Goal: Task Accomplishment & Management: Complete application form

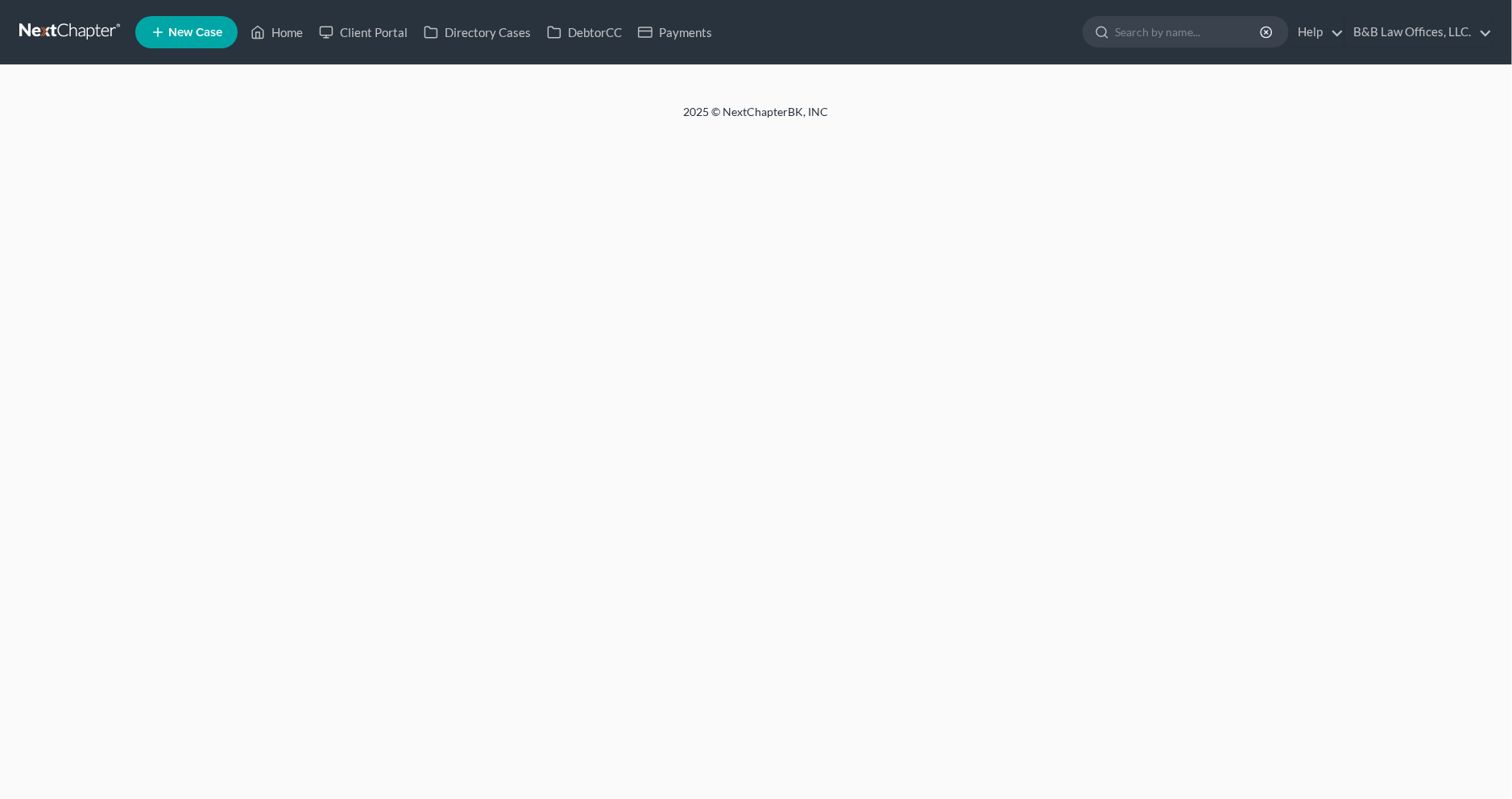
select select "1"
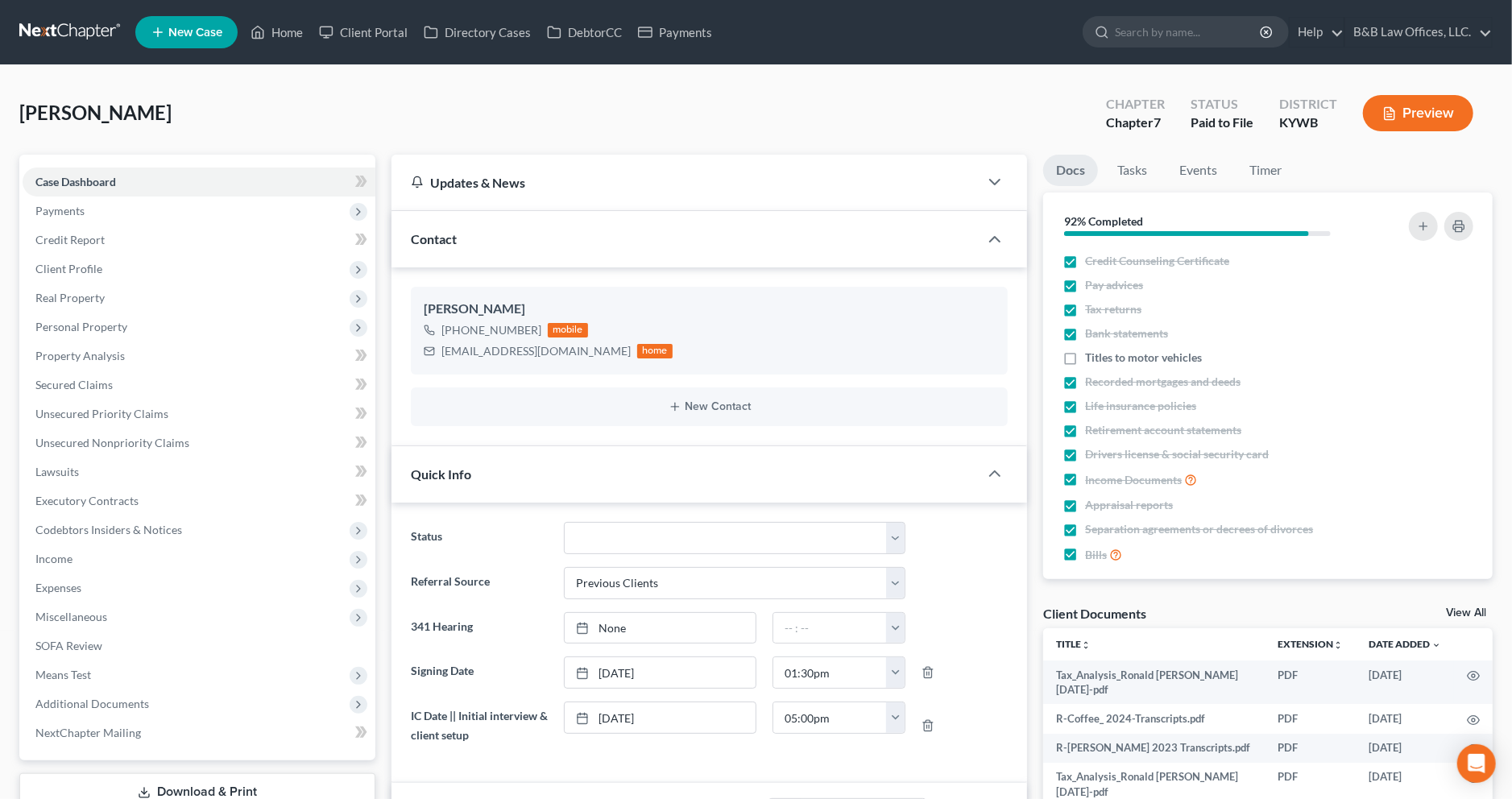
scroll to position [1891, 0]
click at [235, 320] on span "Personal Property" at bounding box center [198, 327] width 353 height 29
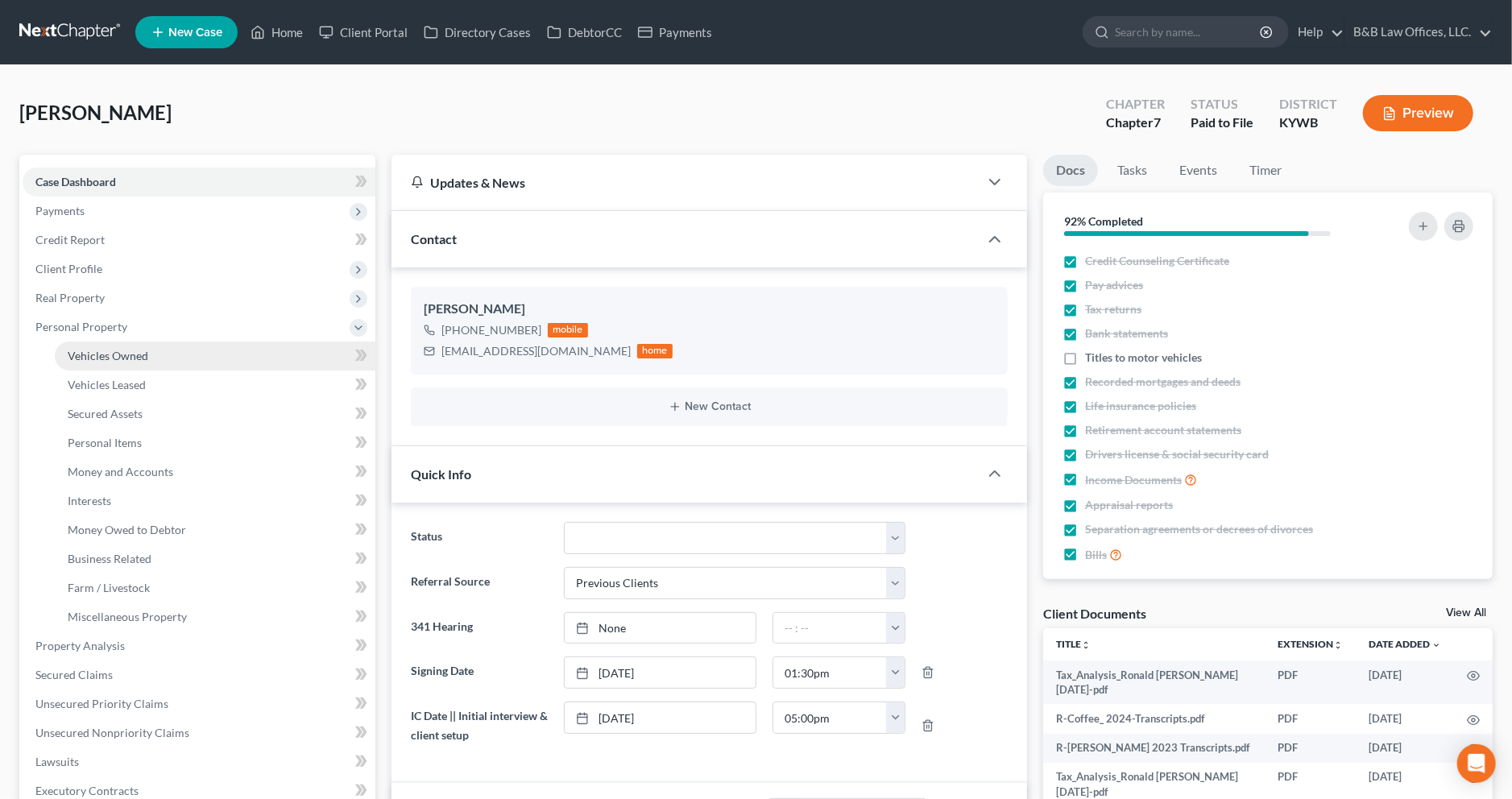
click at [304, 353] on link "Vehicles Owned" at bounding box center [215, 357] width 320 height 29
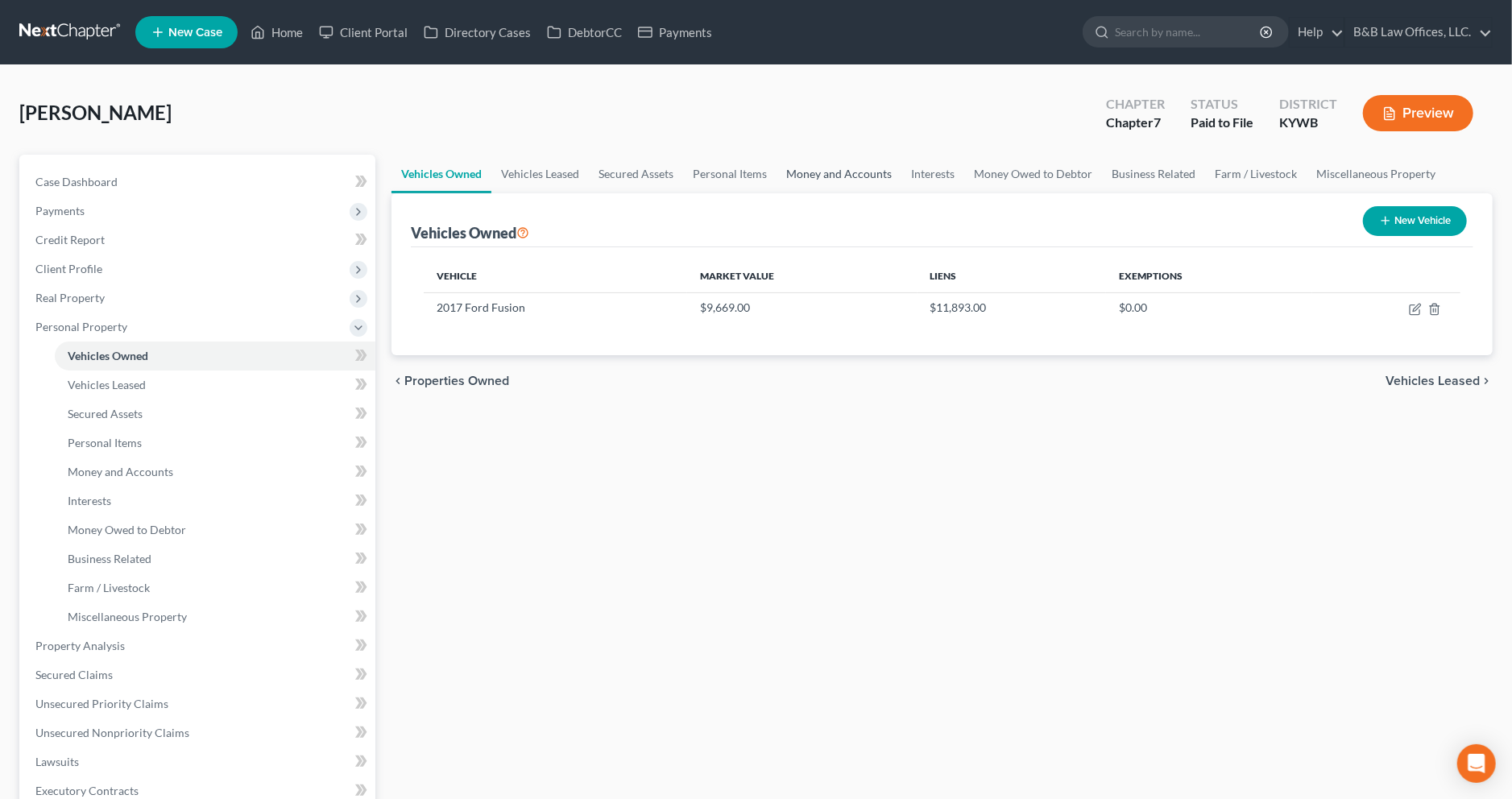
click at [846, 166] on link "Money and Accounts" at bounding box center [839, 174] width 125 height 39
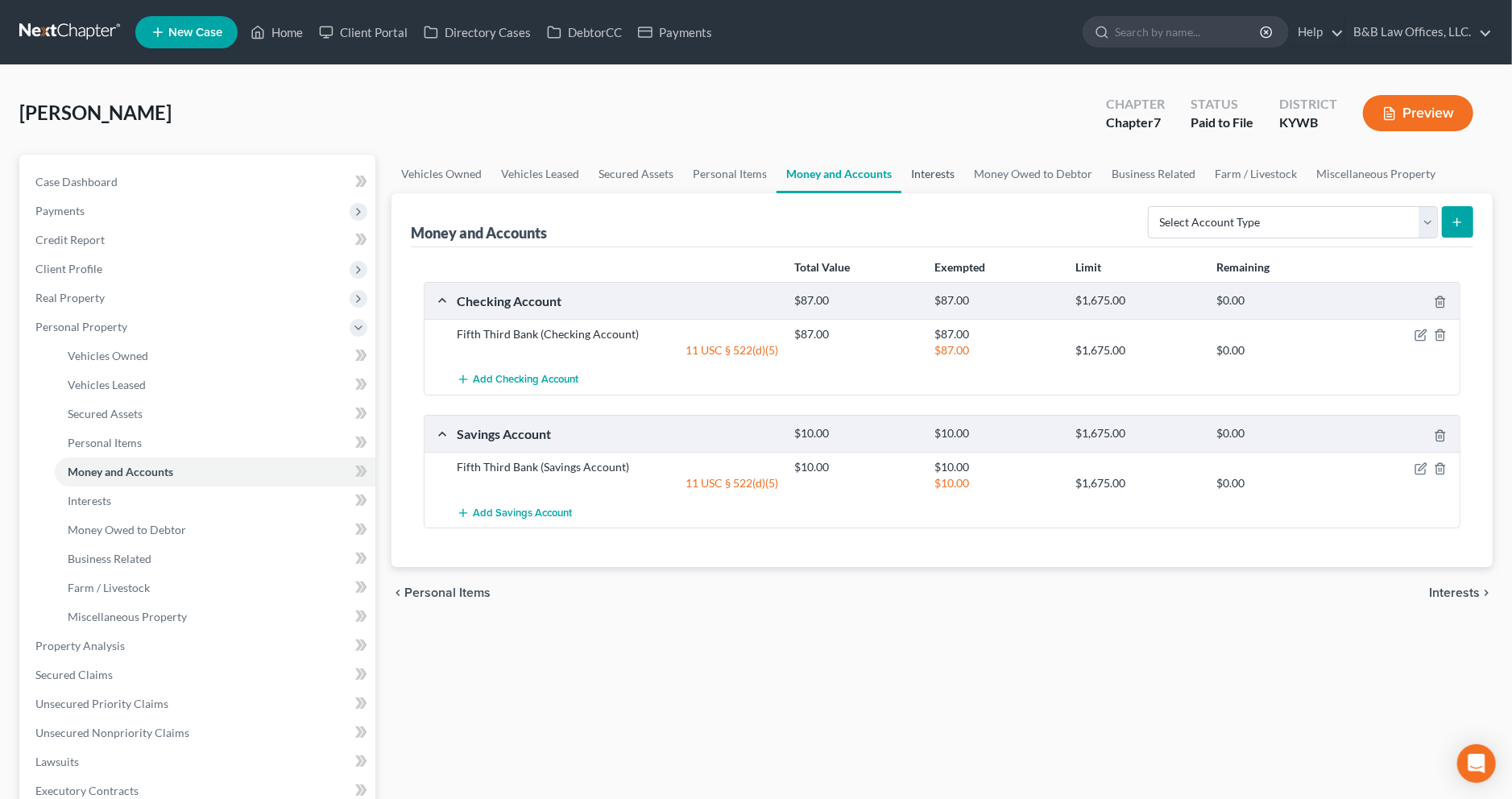
click at [934, 179] on link "Interests" at bounding box center [933, 174] width 63 height 39
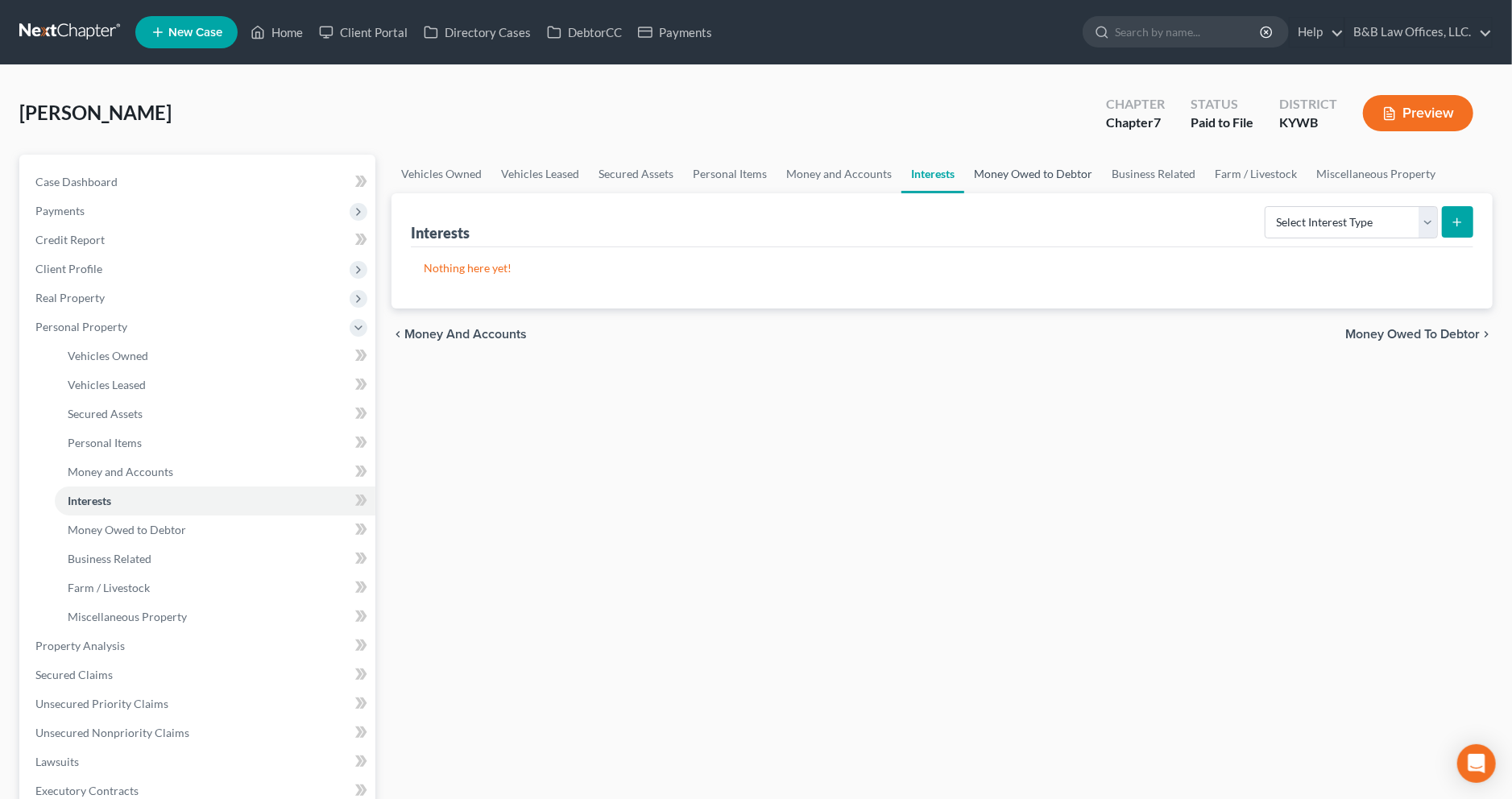
click at [1001, 172] on link "Money Owed to Debtor" at bounding box center [1032, 174] width 138 height 39
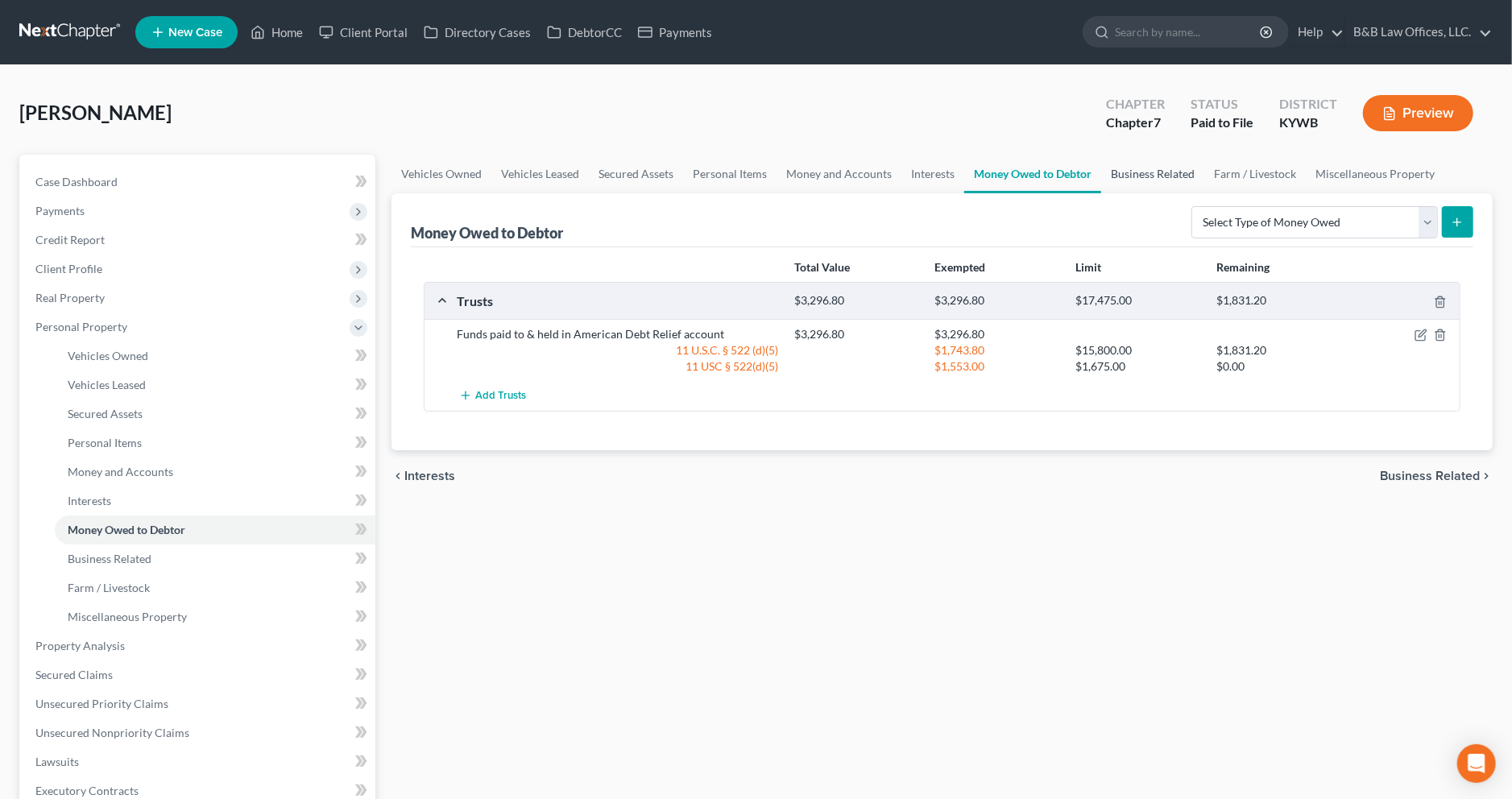
click at [1142, 172] on link "Business Related" at bounding box center [1153, 174] width 104 height 39
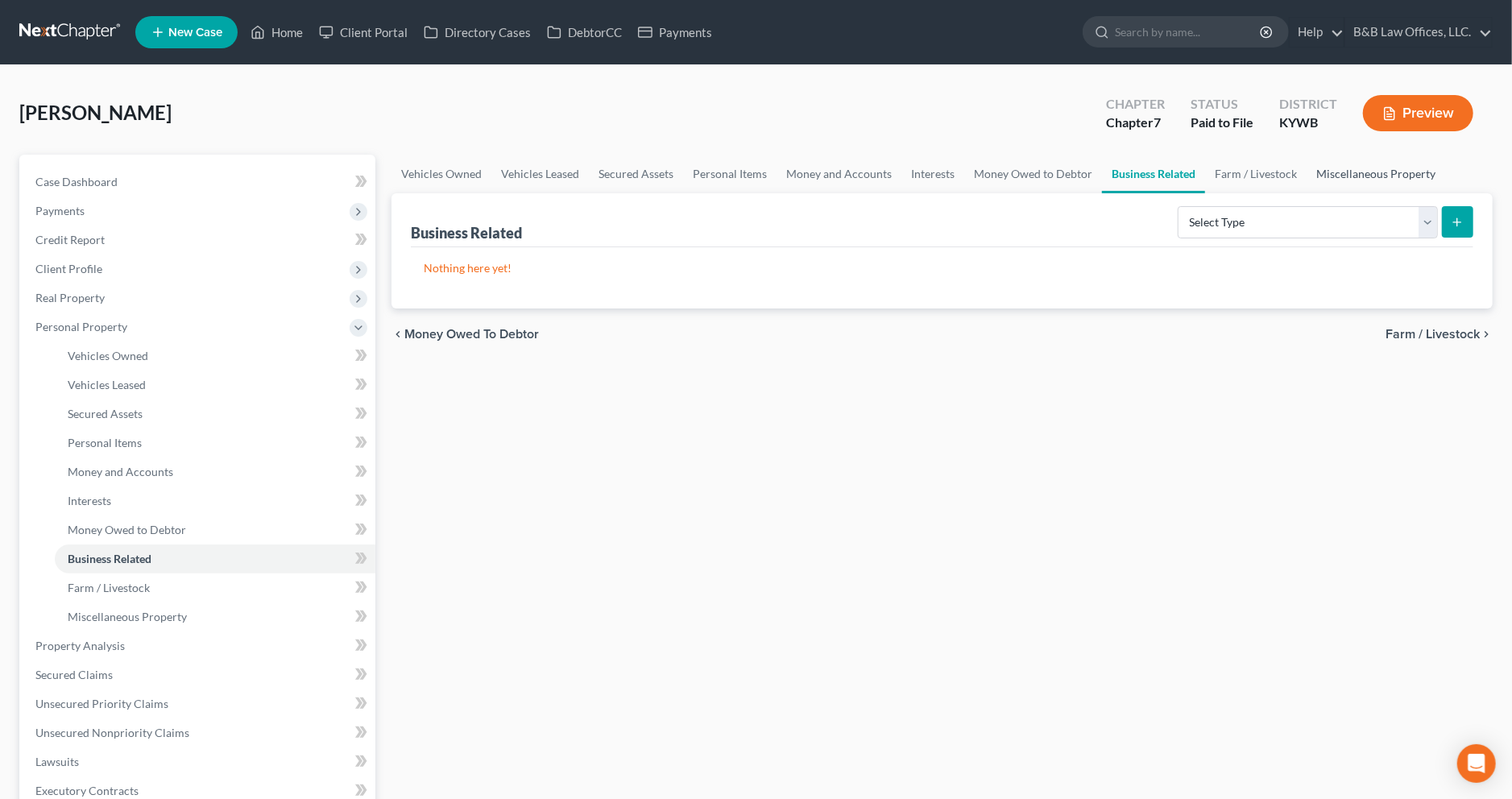
click at [1335, 169] on link "Miscellaneous Property" at bounding box center [1375, 174] width 139 height 39
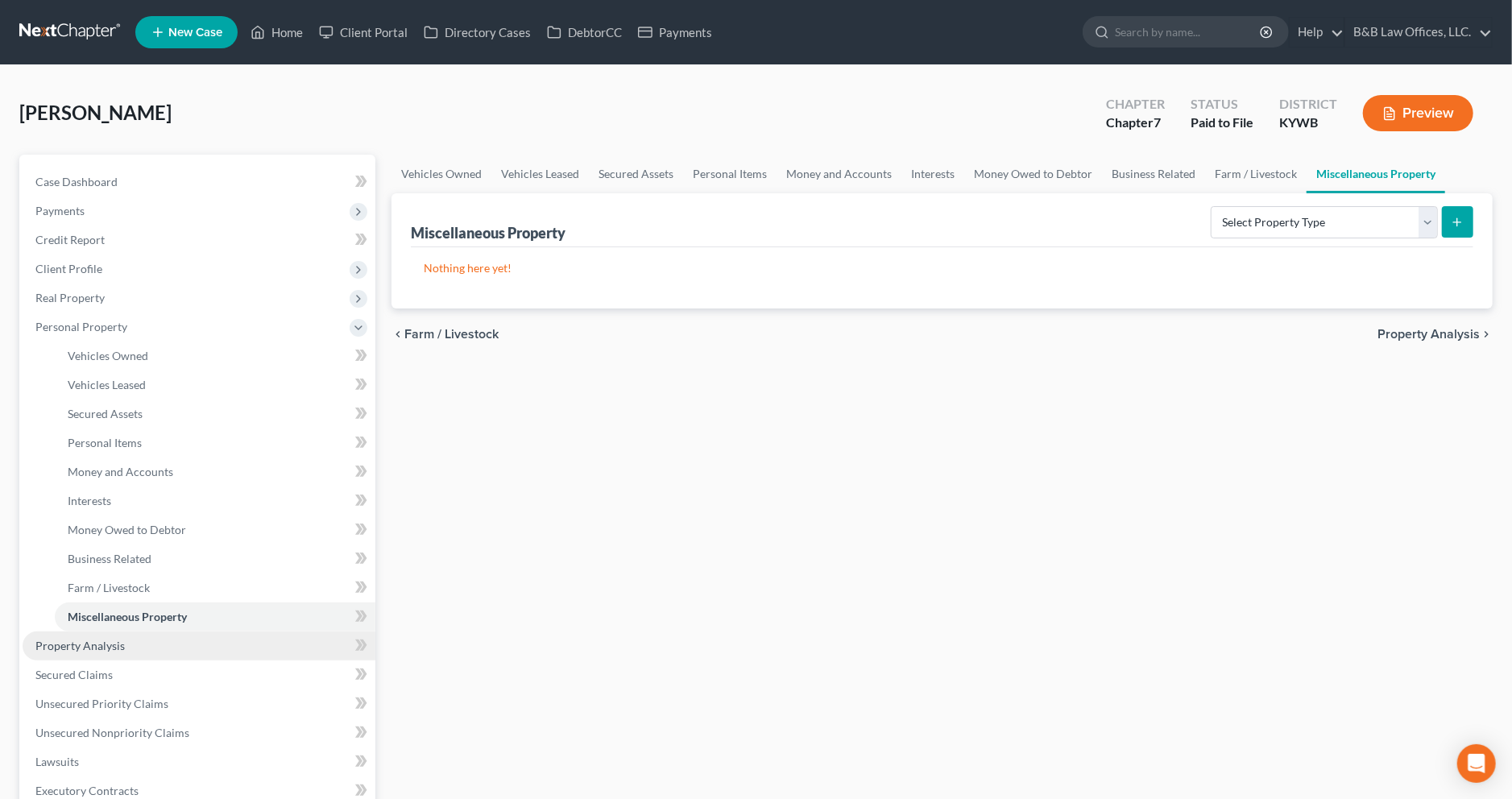
click at [132, 653] on link "Property Analysis" at bounding box center [198, 646] width 353 height 29
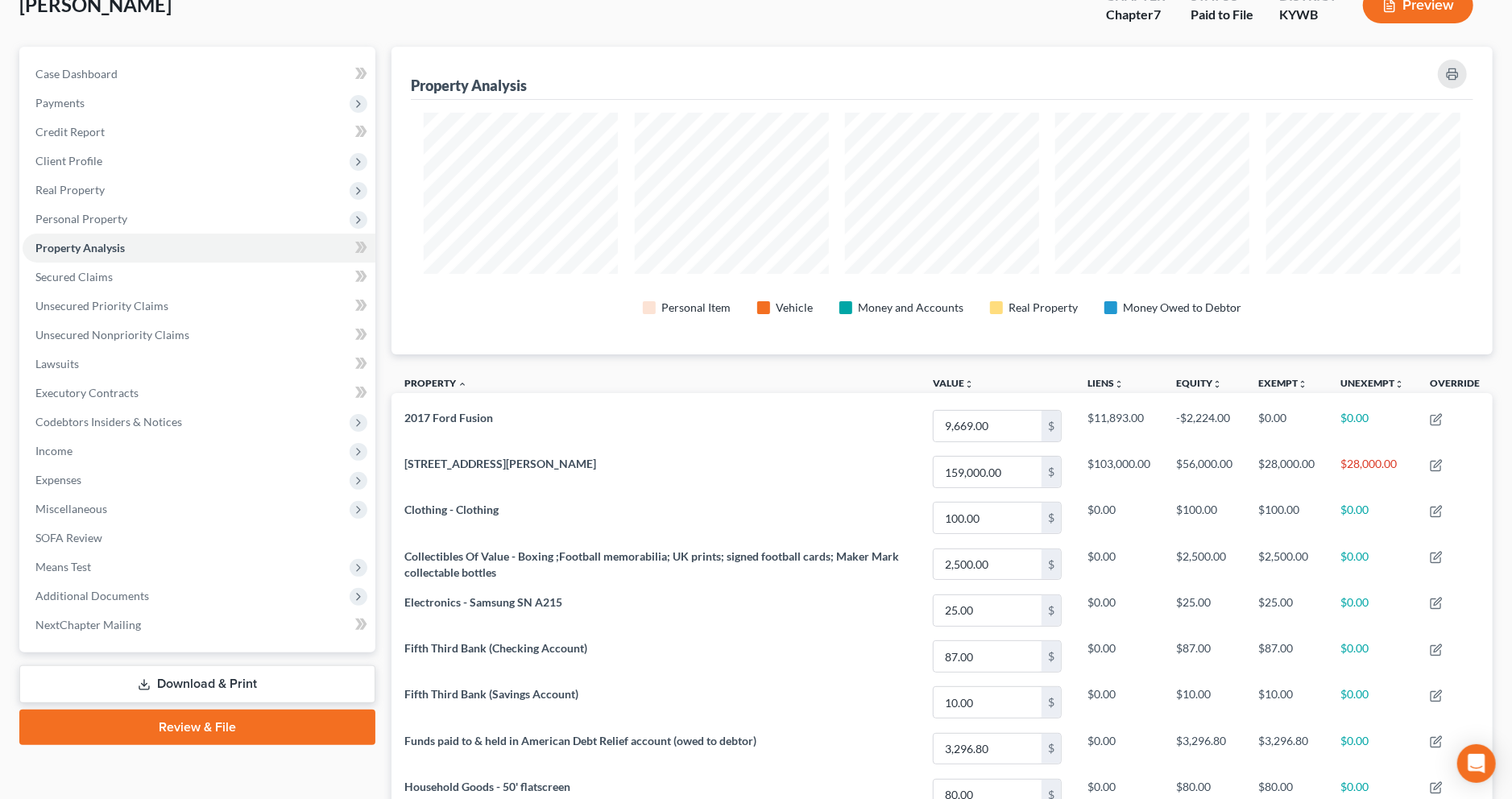
scroll to position [104, 0]
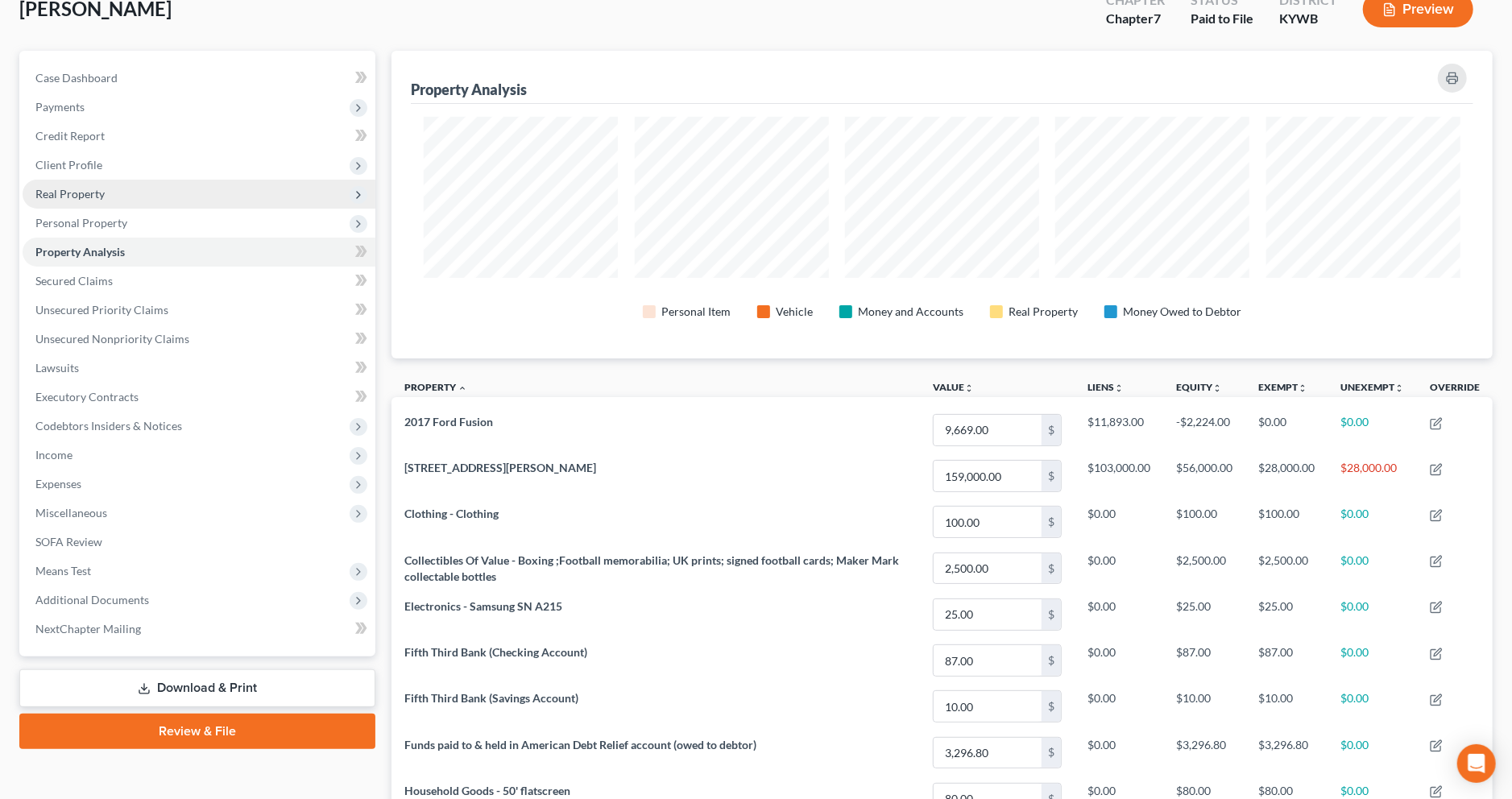
click at [145, 180] on span "Real Property" at bounding box center [198, 194] width 353 height 29
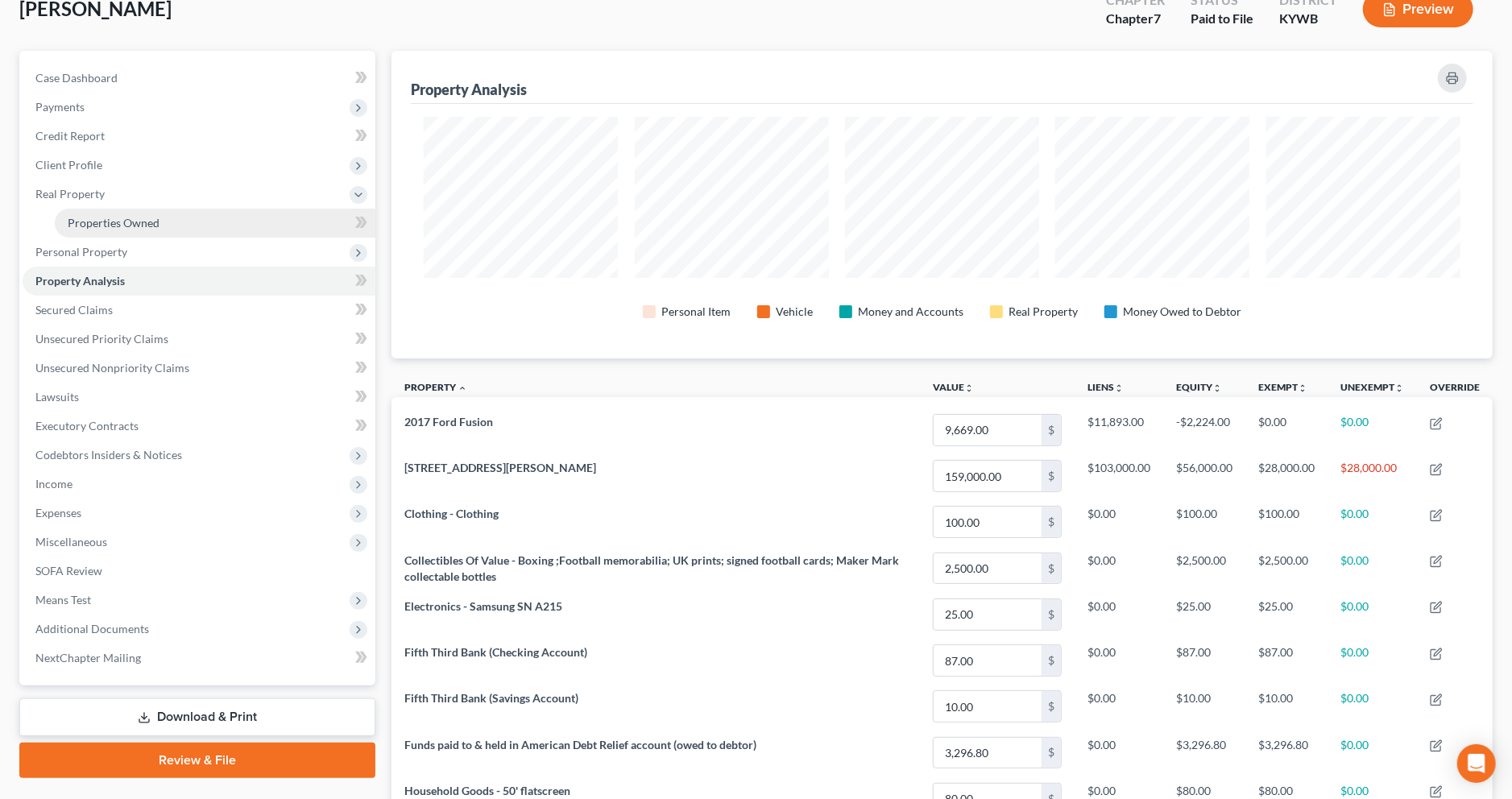
click at [254, 230] on link "Properties Owned" at bounding box center [215, 224] width 320 height 29
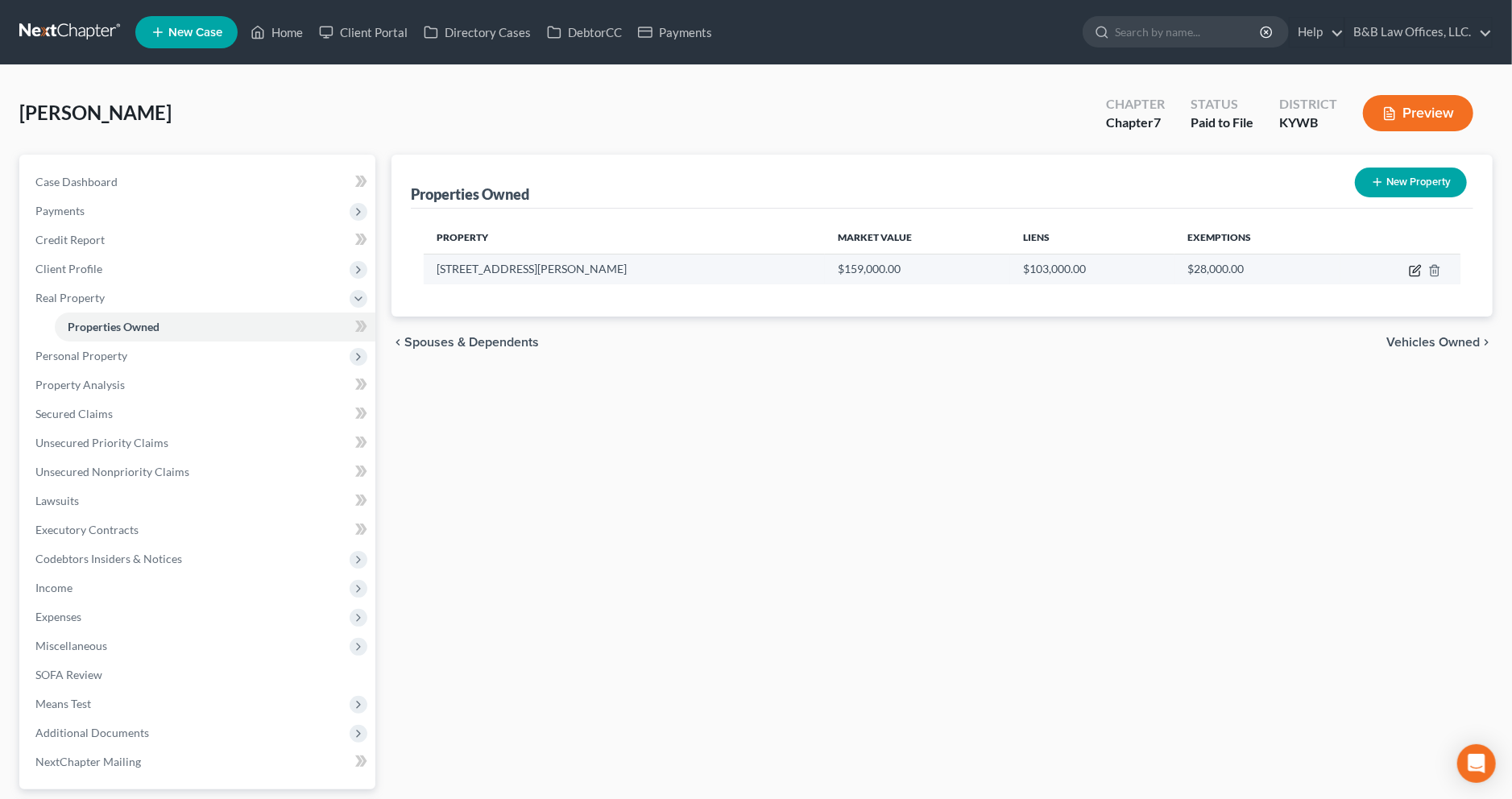
click at [1417, 269] on icon "button" at bounding box center [1415, 268] width 7 height 7
select select "18"
select select "2"
select select "5"
select select "36"
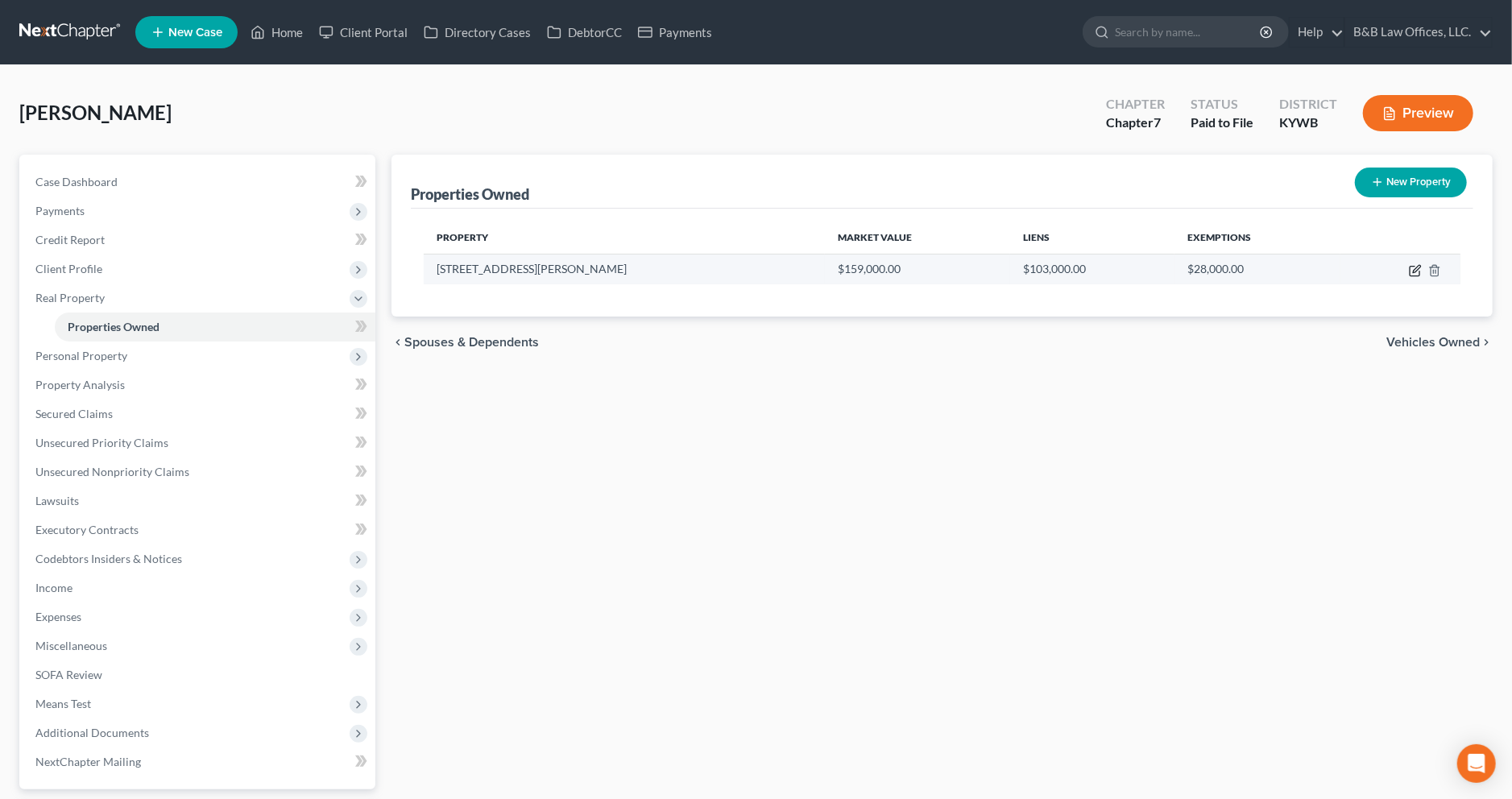
select select "3"
select select "0"
select select "4"
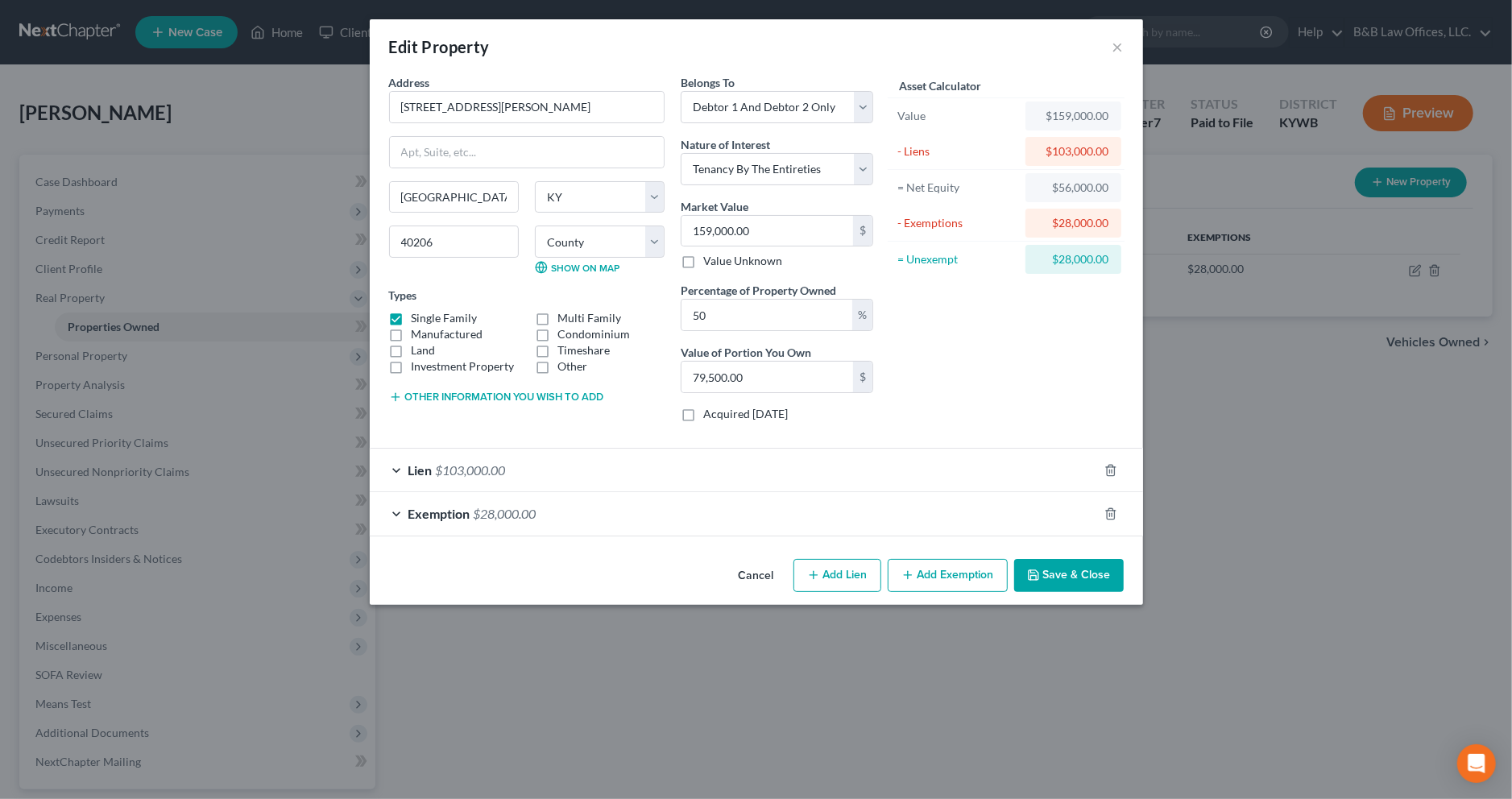
click at [675, 471] on div "Lien $103,000.00" at bounding box center [733, 470] width 728 height 43
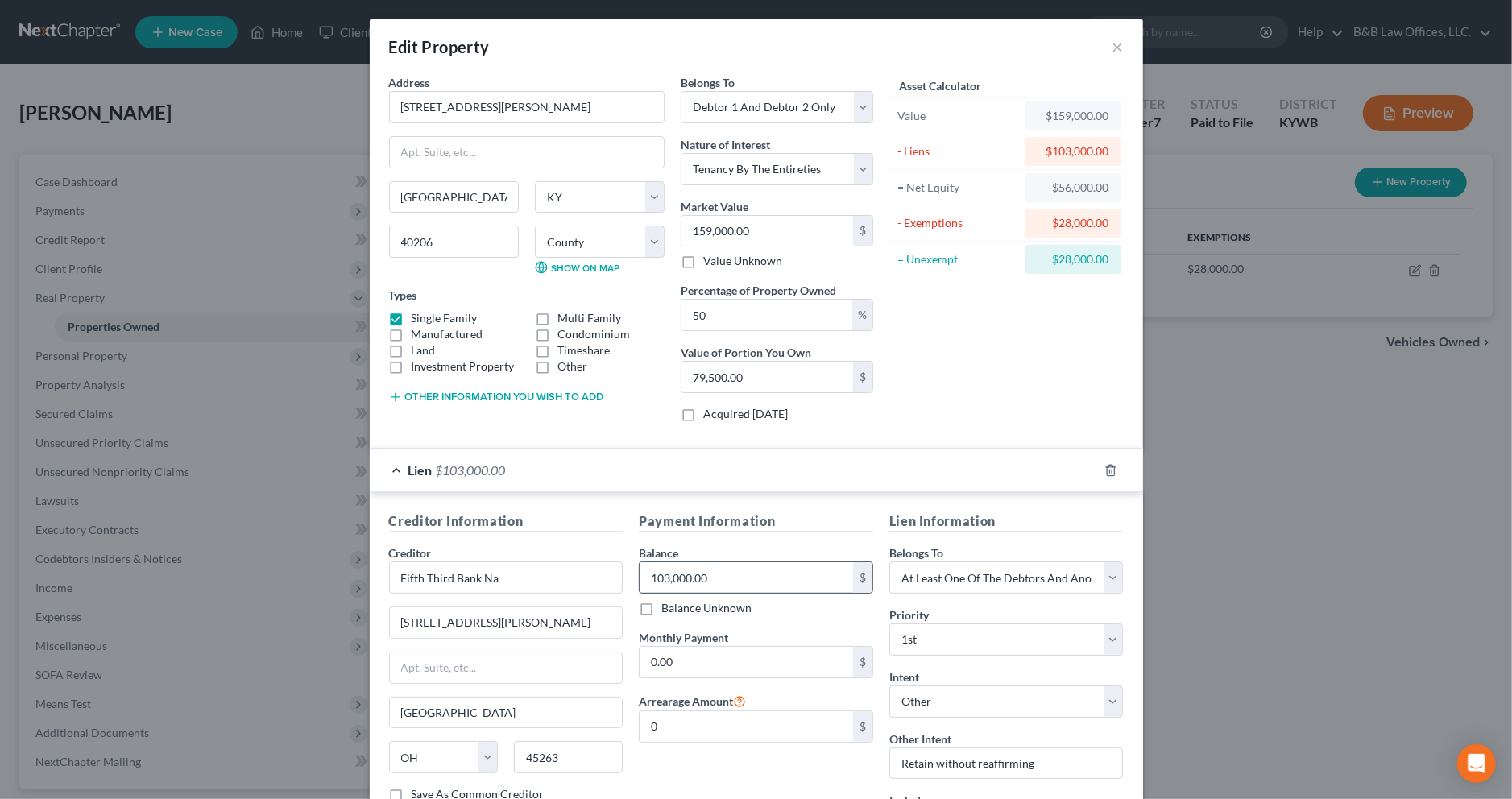
scroll to position [197, 0]
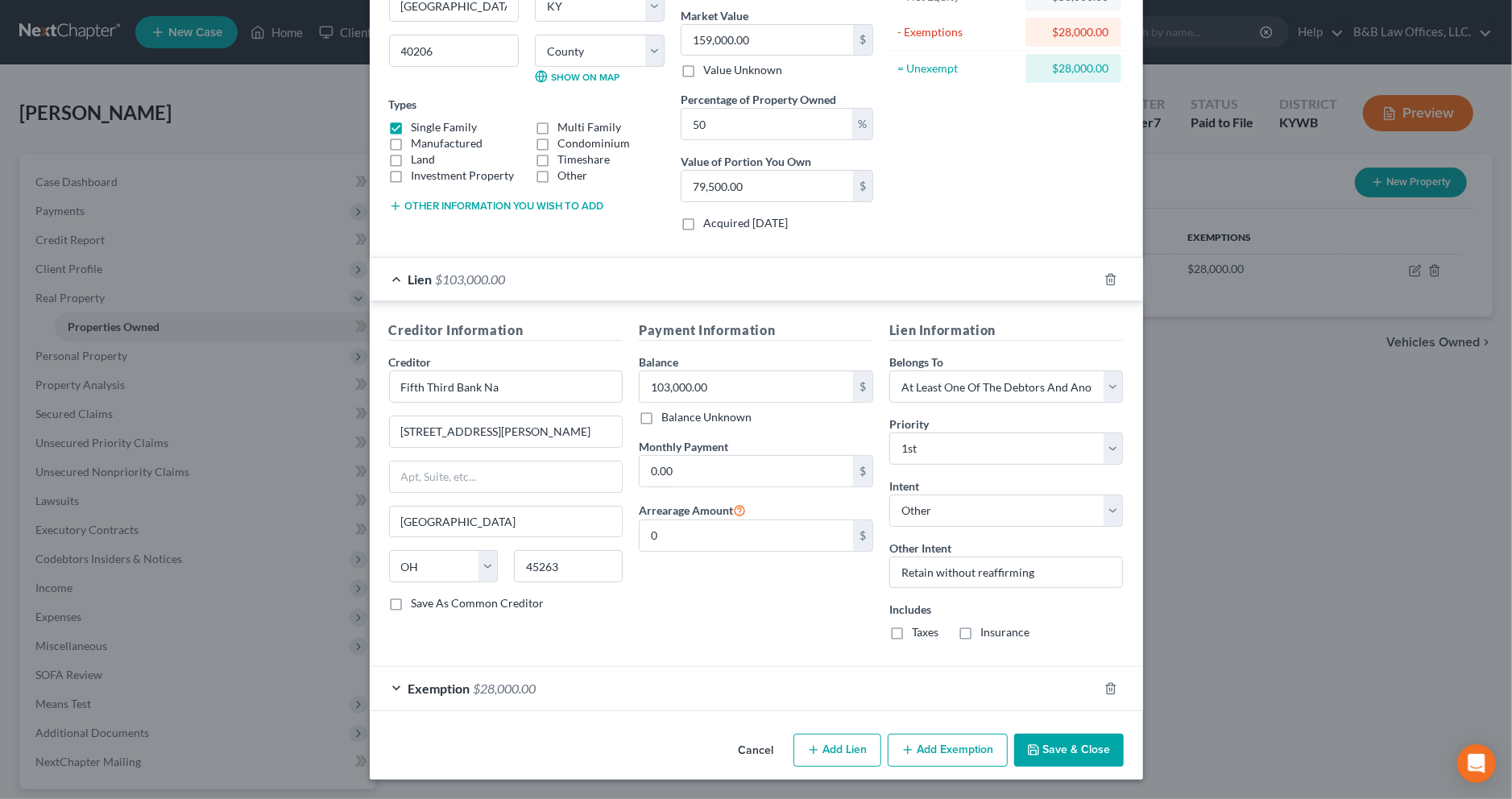
click at [603, 695] on div "Exemption $28,000.00" at bounding box center [733, 689] width 728 height 43
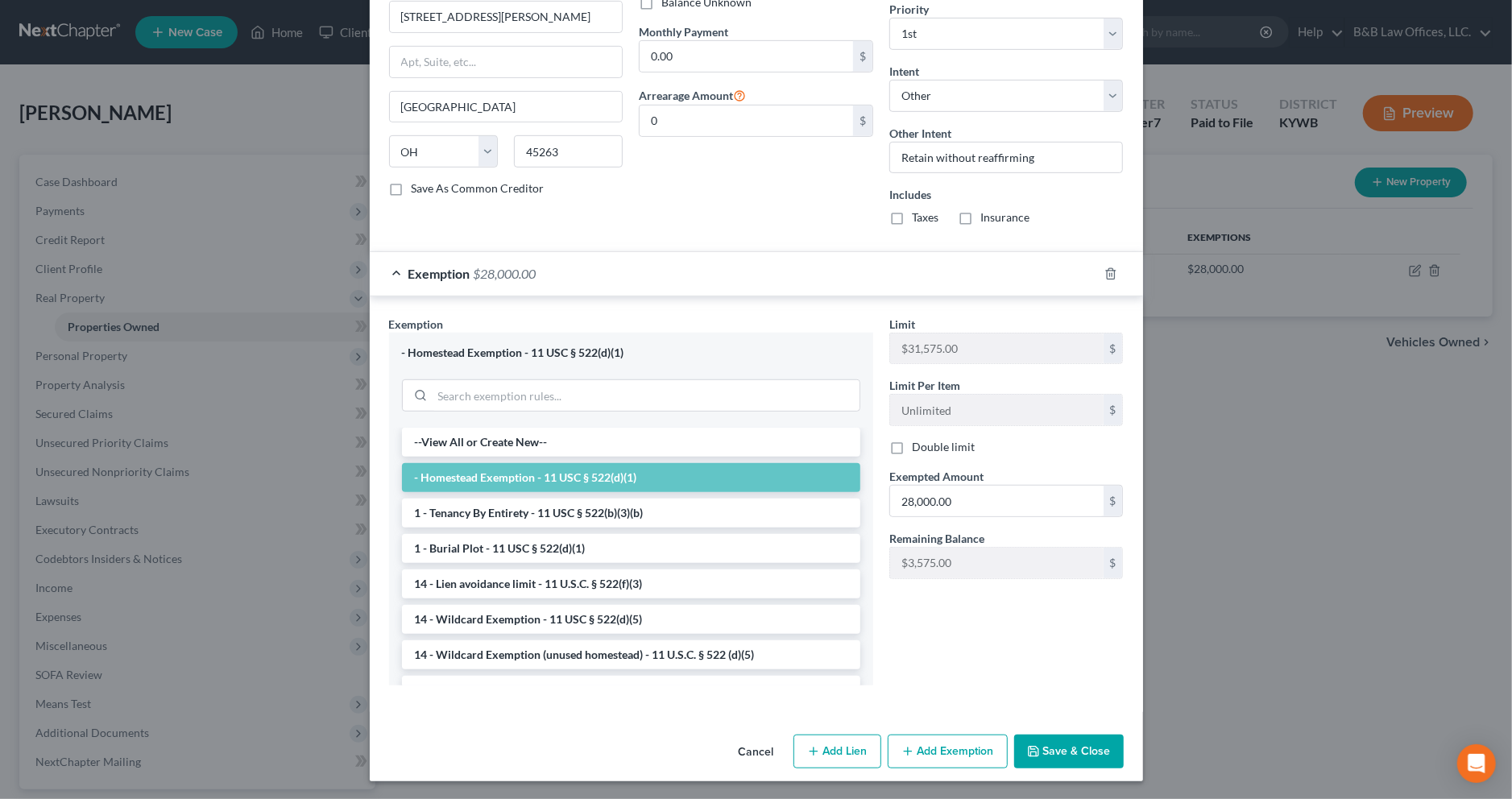
scroll to position [609, 0]
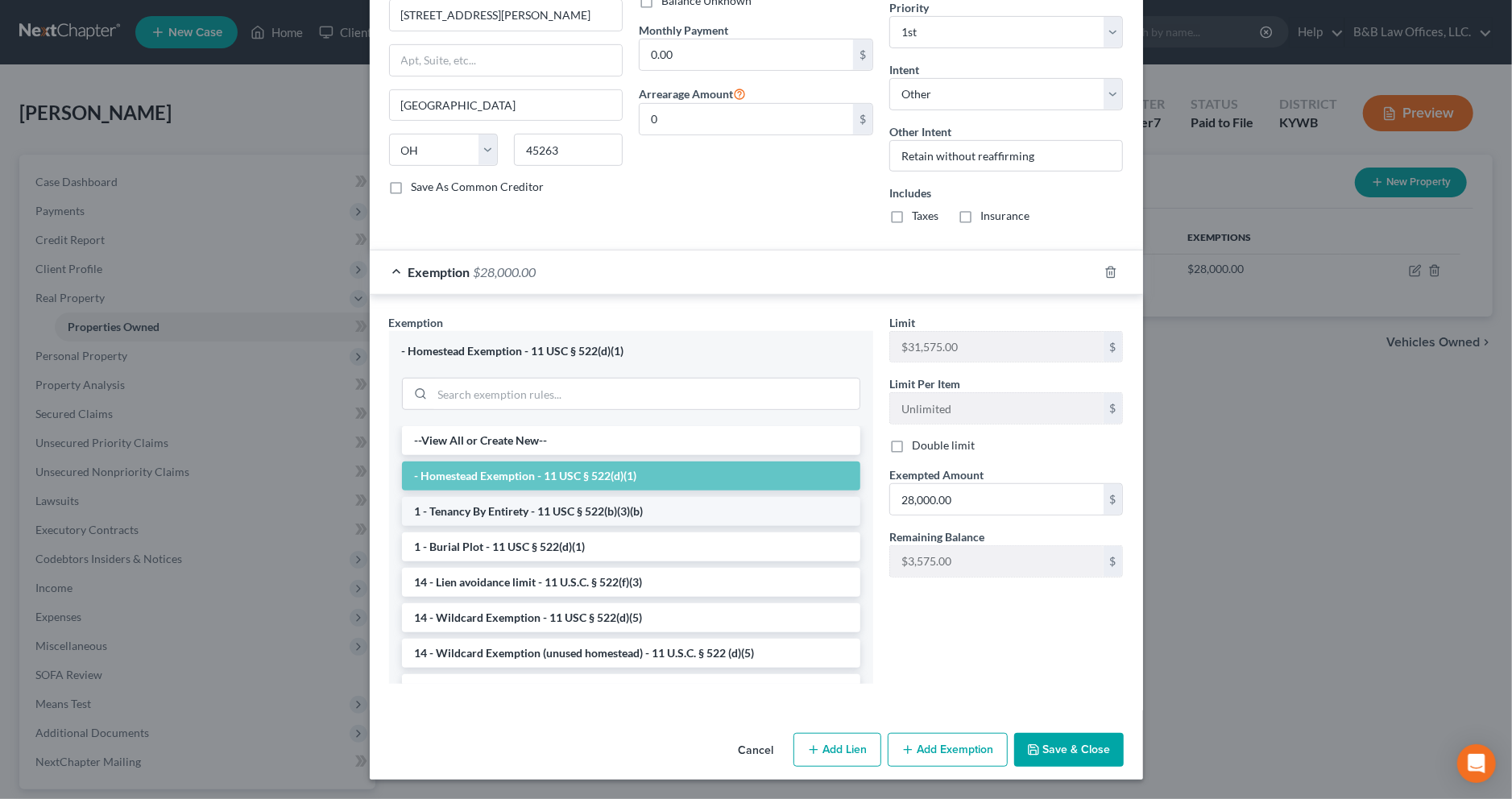
click at [672, 513] on li "1 - Tenancy By Entirety - 11 USC § 522(b)(3)(b)" at bounding box center [630, 512] width 458 height 29
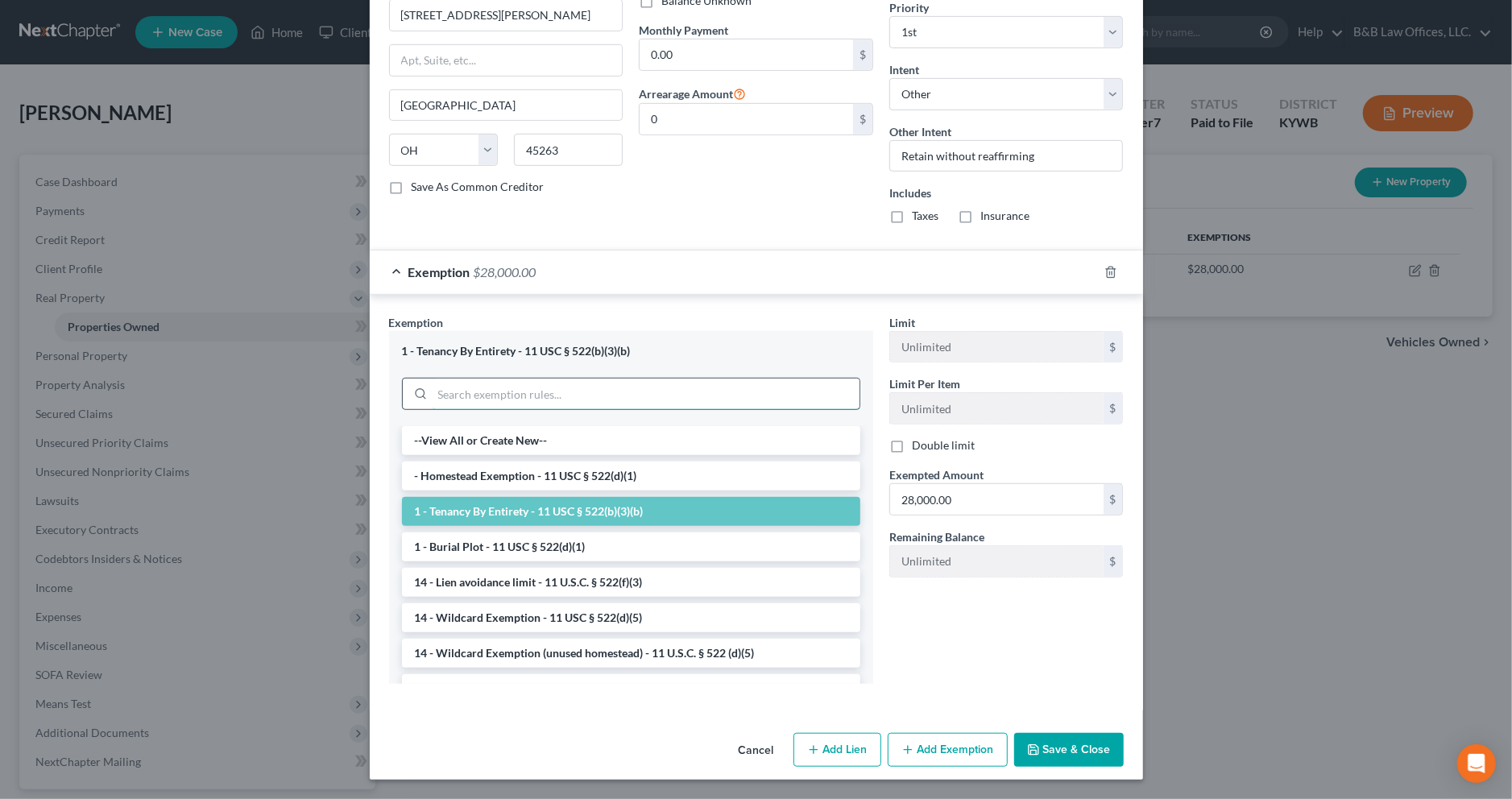
click at [655, 486] on div "1 - Tenancy By Entirety - 11 USC § 522(b)(3)(b) --View All or Create New-- - Ho…" at bounding box center [631, 507] width 484 height 353
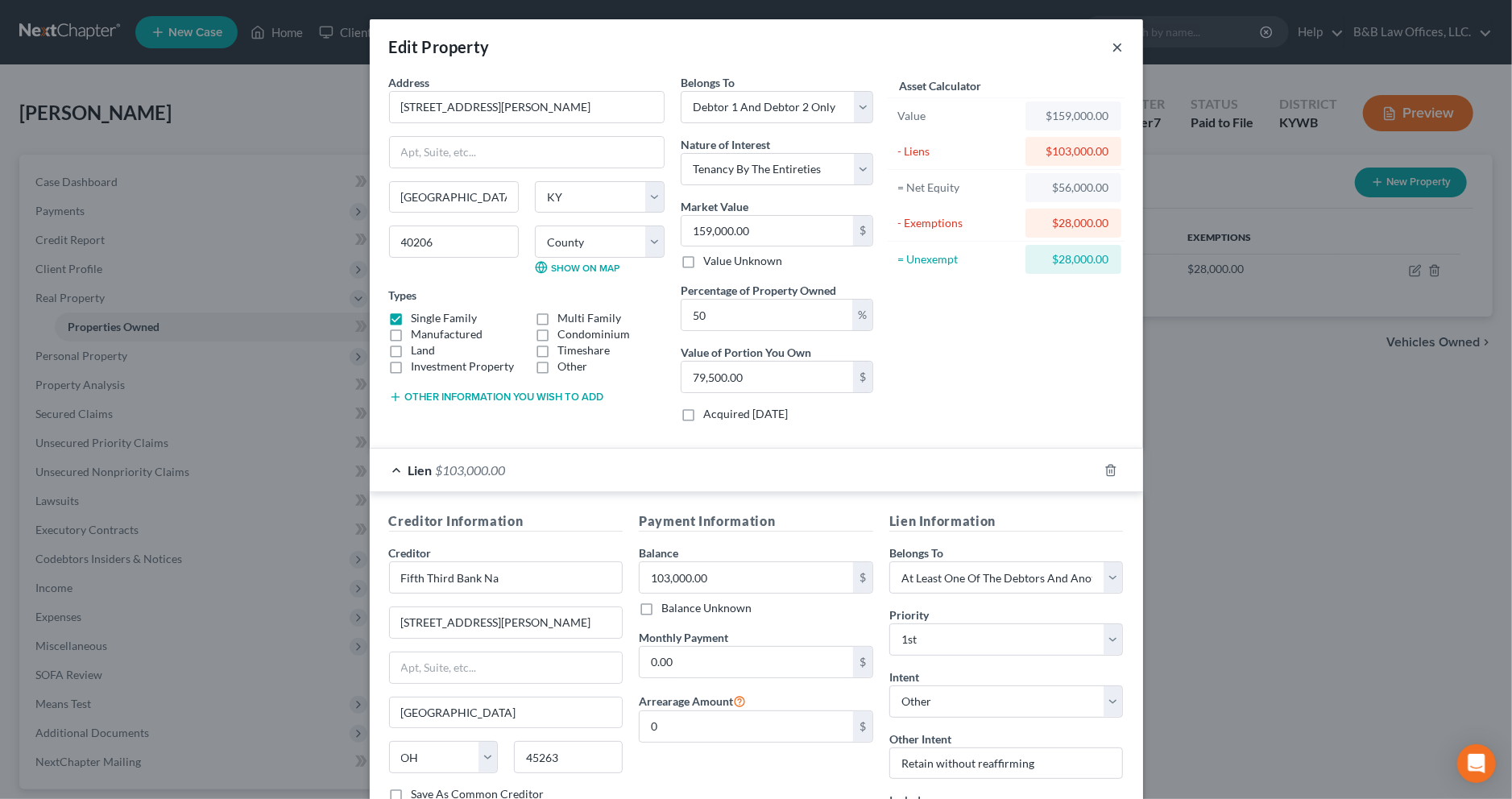
click at [1116, 48] on button "×" at bounding box center [1118, 47] width 12 height 20
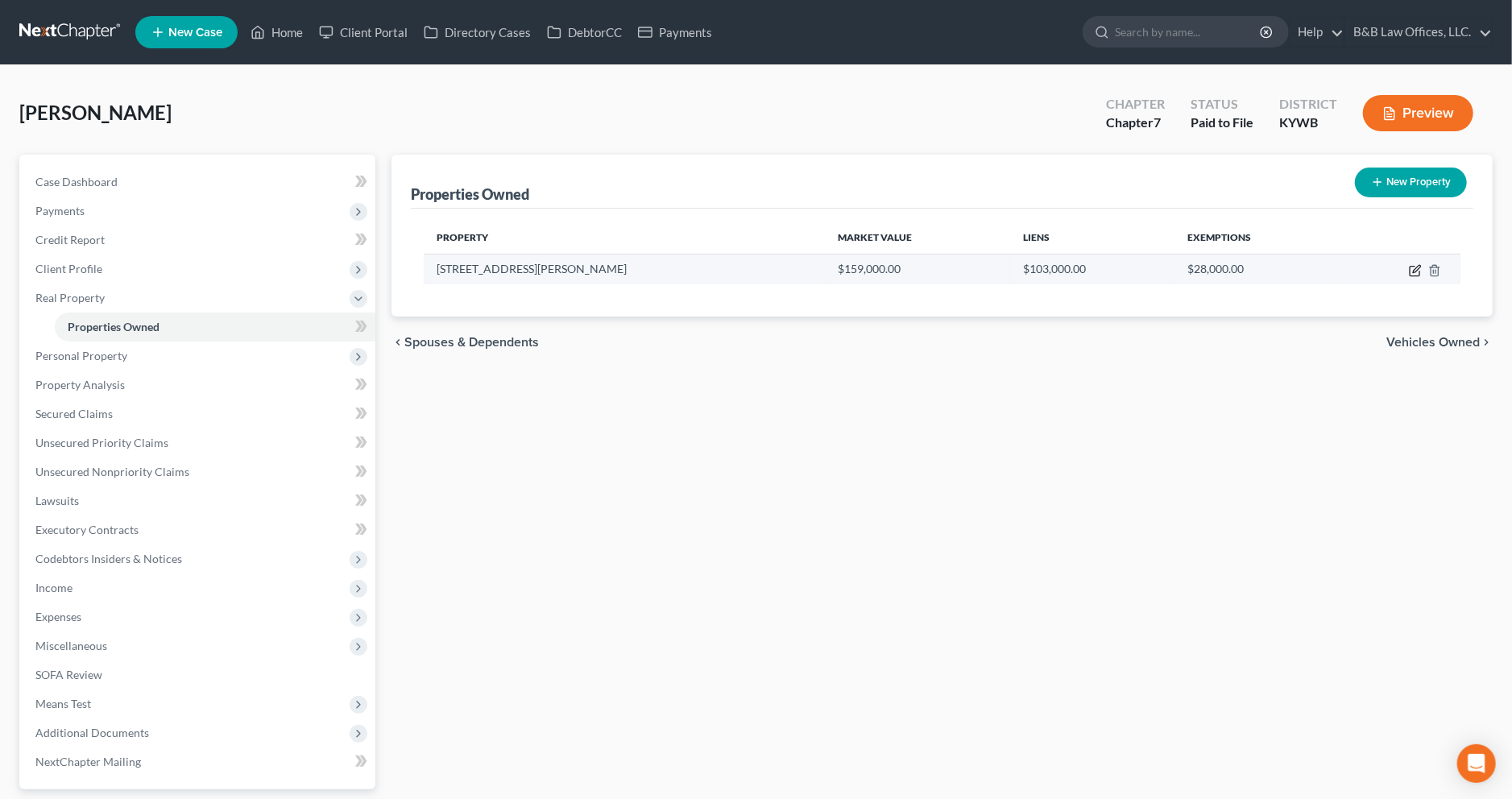
click at [1415, 269] on icon "button" at bounding box center [1414, 270] width 13 height 13
select select "18"
select select "55"
select select "2"
select select "5"
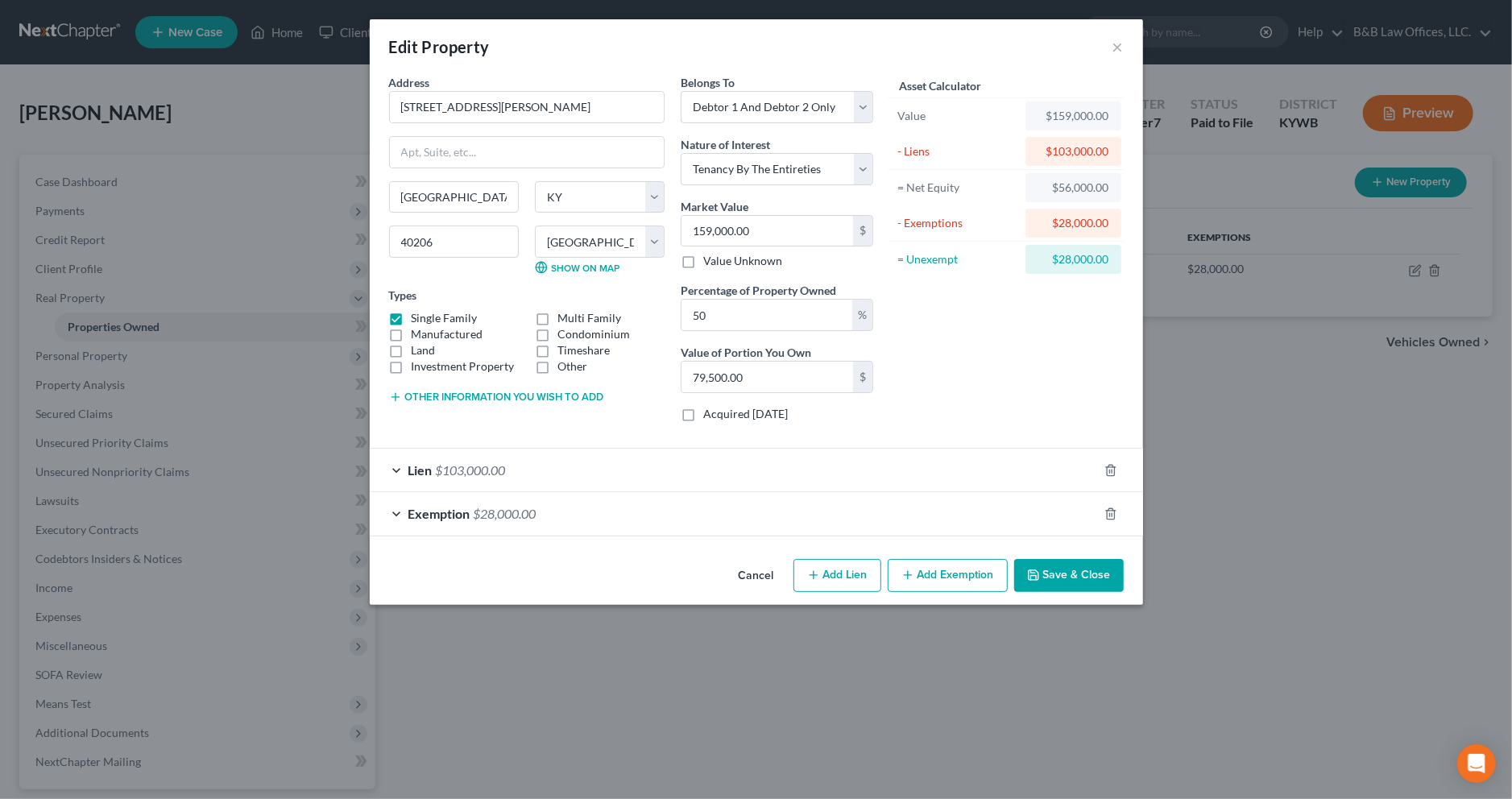
click at [762, 531] on div "Exemption $28,000.00" at bounding box center [733, 514] width 728 height 43
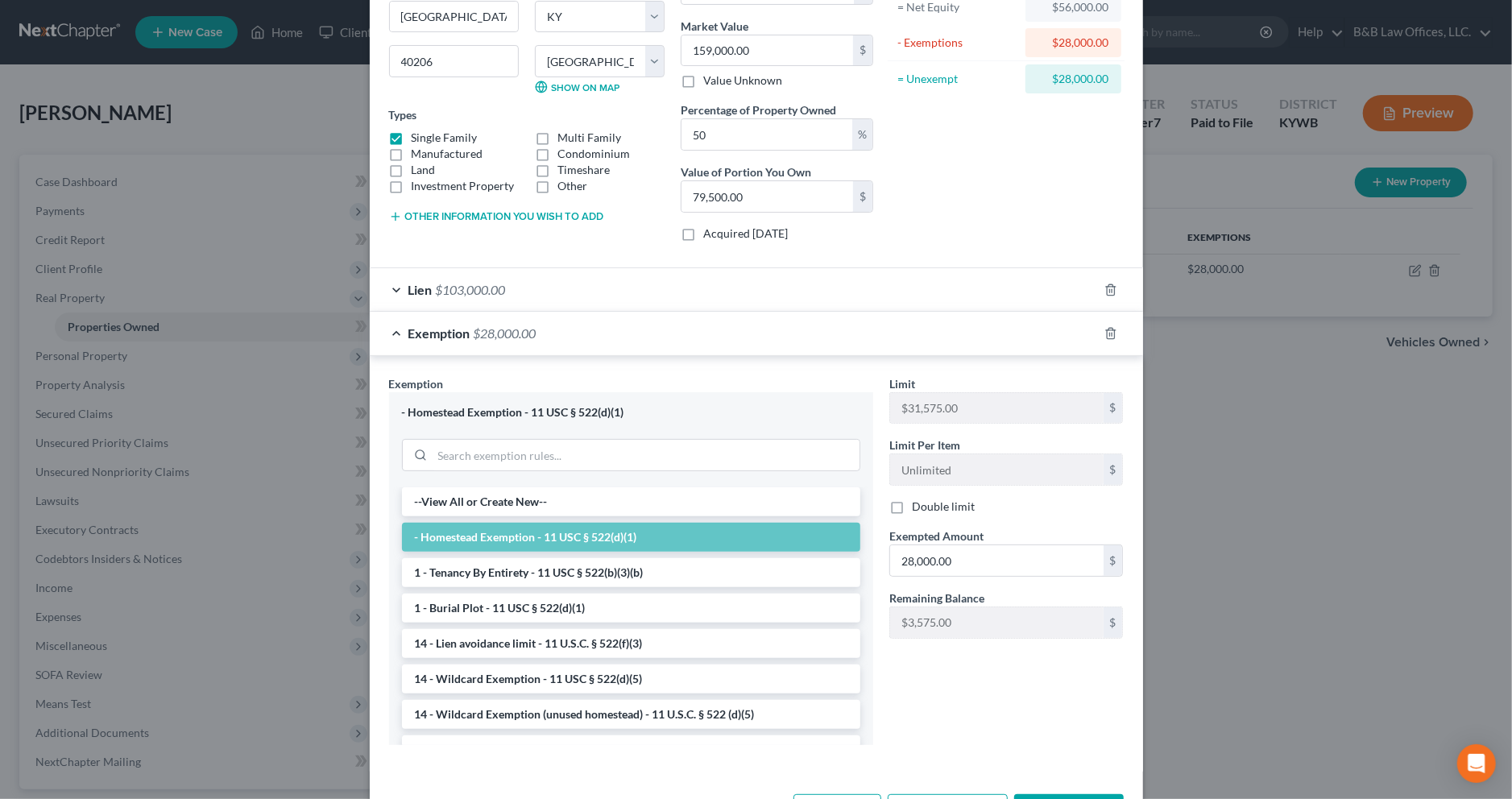
drag, startPoint x: 652, startPoint y: 413, endPoint x: 403, endPoint y: 411, distance: 249.0
click at [403, 411] on div "- Homestead Exemption - 11 USC § 522(d)(1)" at bounding box center [630, 413] width 458 height 16
copy div "- Homestead Exemption - 11 USC § 522(d)(1)"
click at [587, 580] on li "1 - Tenancy By Entirety - 11 USC § 522(b)(3)(b)" at bounding box center [630, 572] width 458 height 29
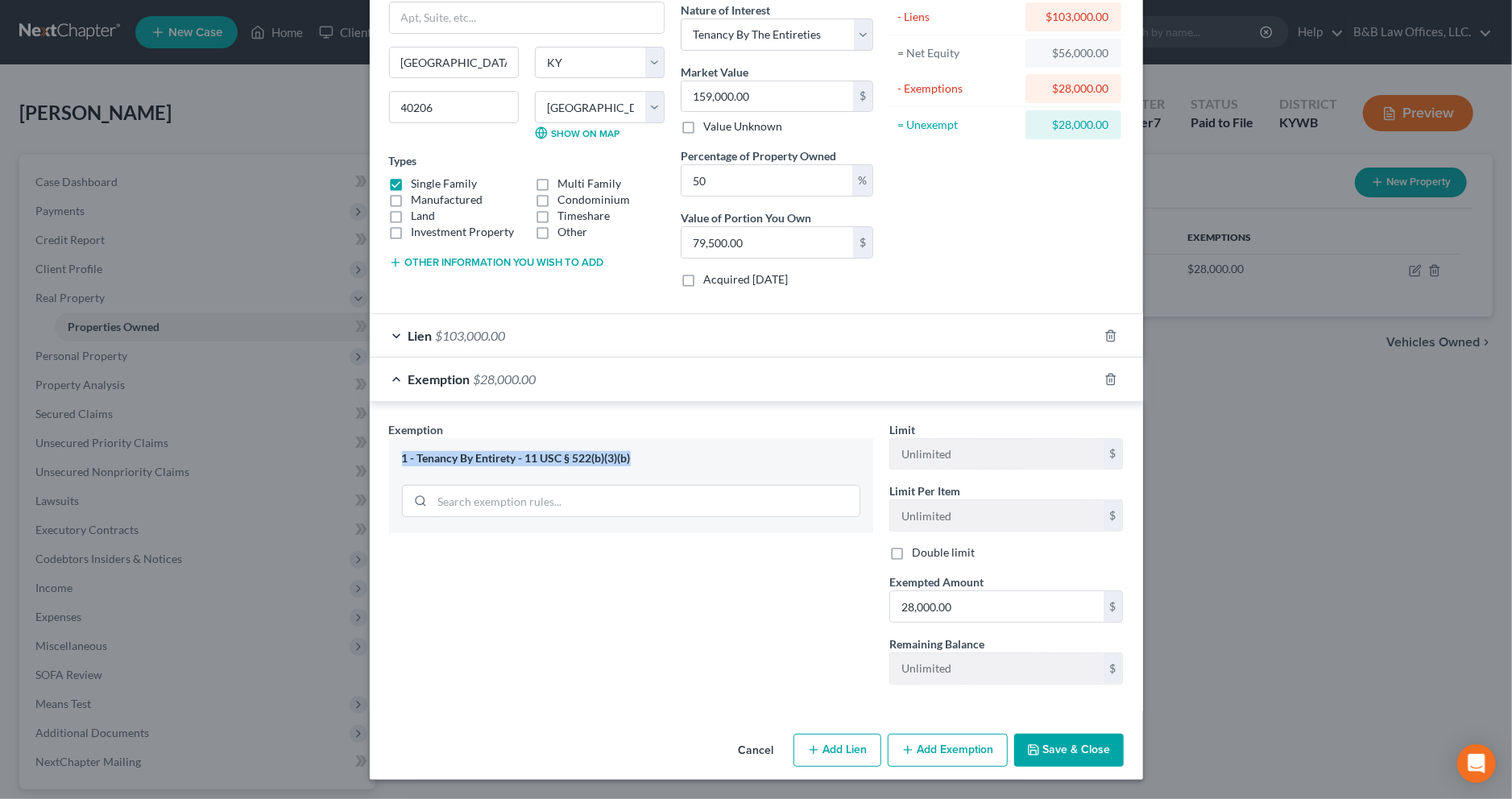
drag, startPoint x: 642, startPoint y: 460, endPoint x: 401, endPoint y: 457, distance: 241.0
click at [401, 457] on div "1 - Tenancy By Entirety - 11 USC § 522(b)(3)(b)" at bounding box center [630, 459] width 458 height 16
copy div "1 - Tenancy By Entirety - 11 USC § 522(b)(3)(b)"
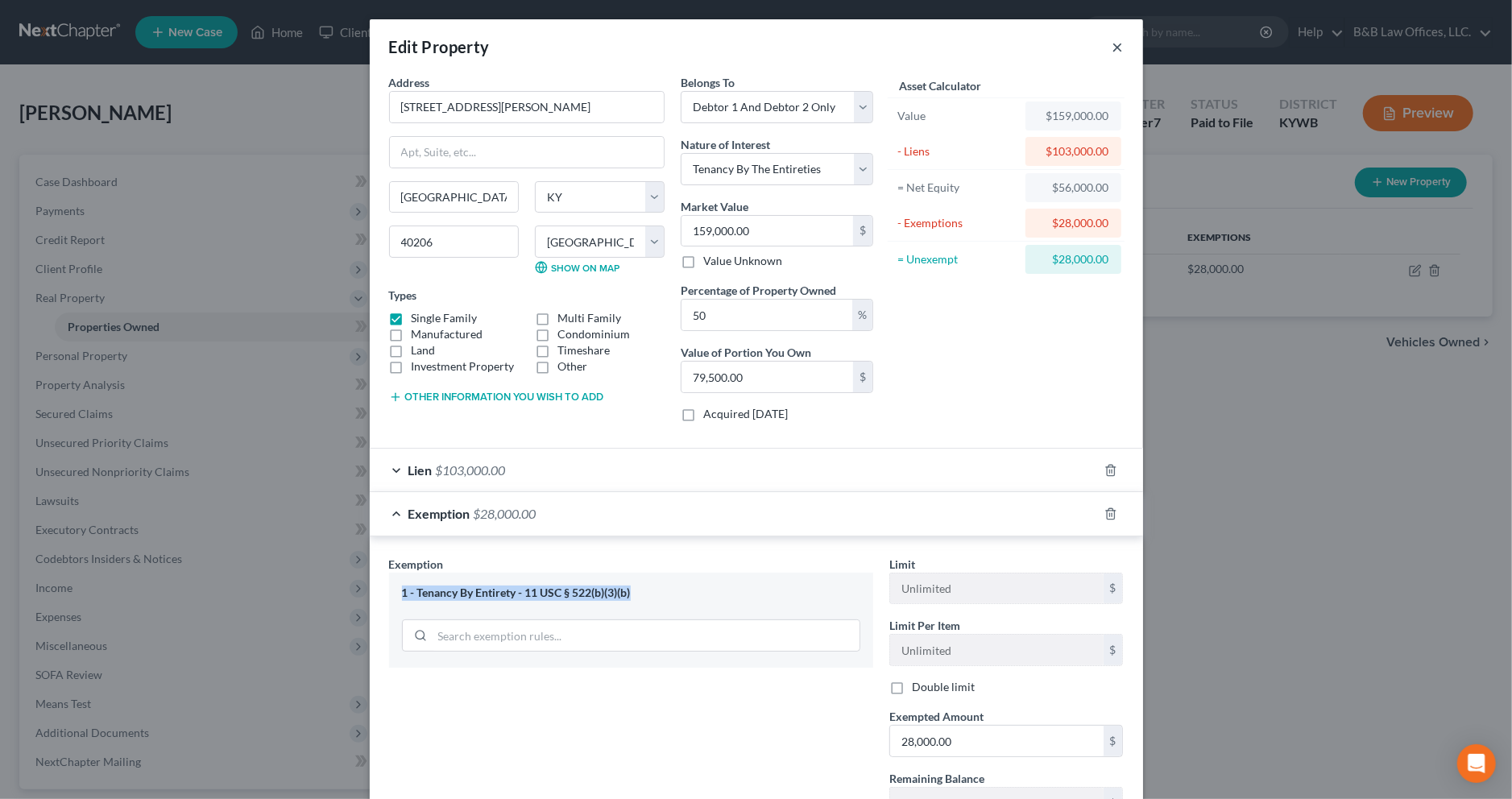
click at [1117, 47] on button "×" at bounding box center [1118, 47] width 12 height 20
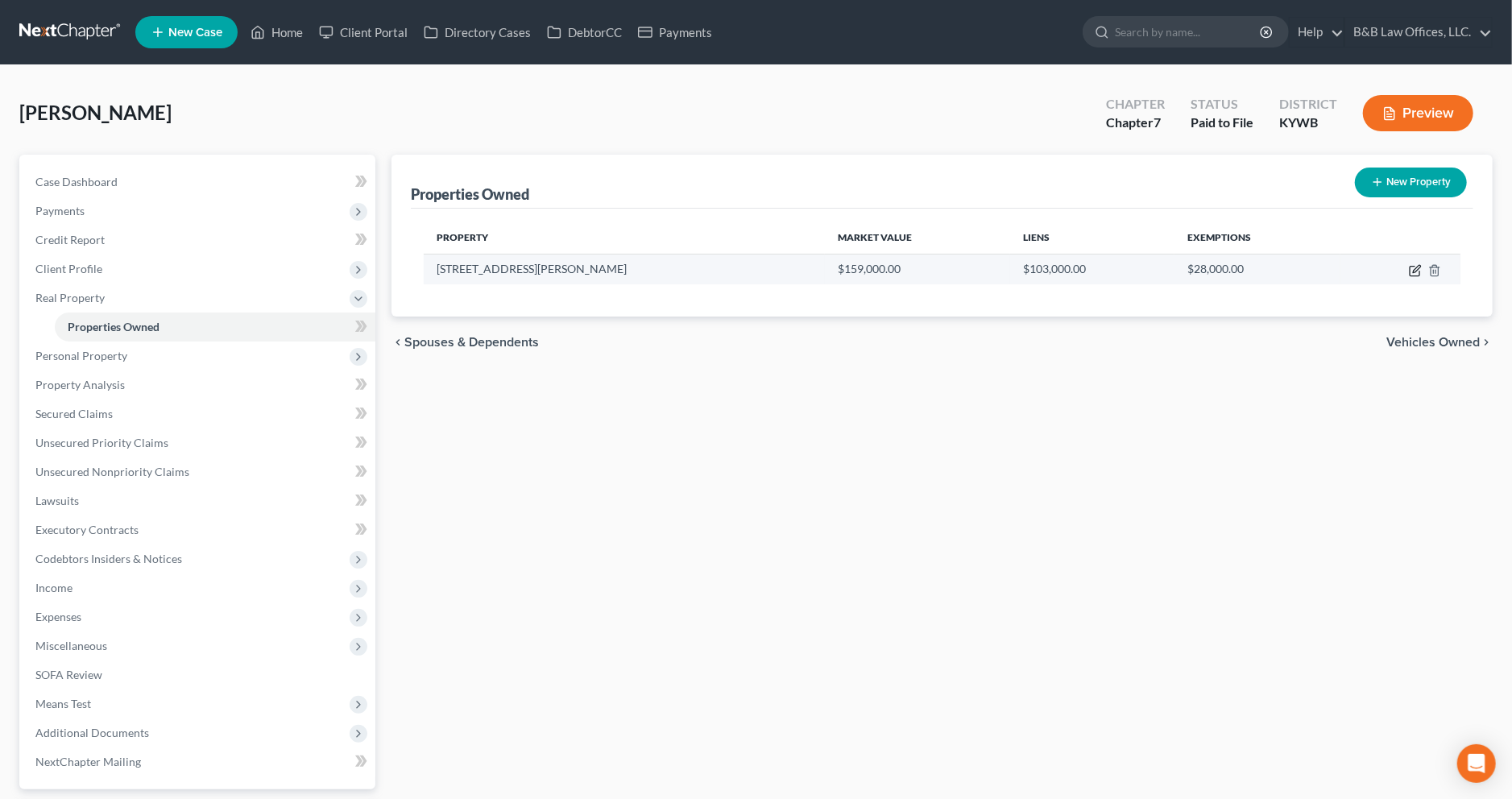
click at [1411, 270] on icon "button" at bounding box center [1414, 270] width 13 height 13
select select "18"
select select "55"
select select "2"
select select "5"
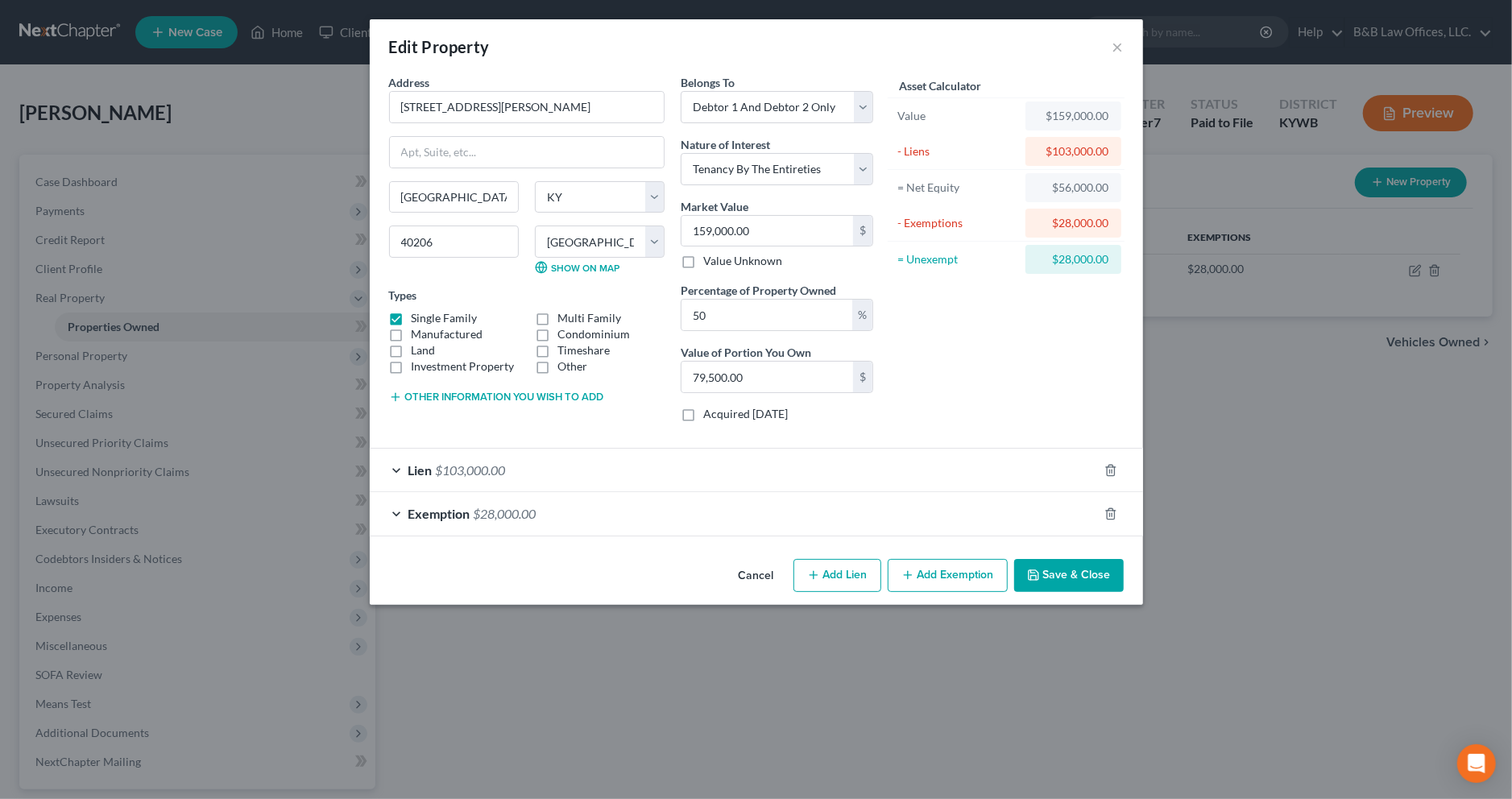
click at [518, 506] on div "Exemption $28,000.00" at bounding box center [733, 514] width 728 height 43
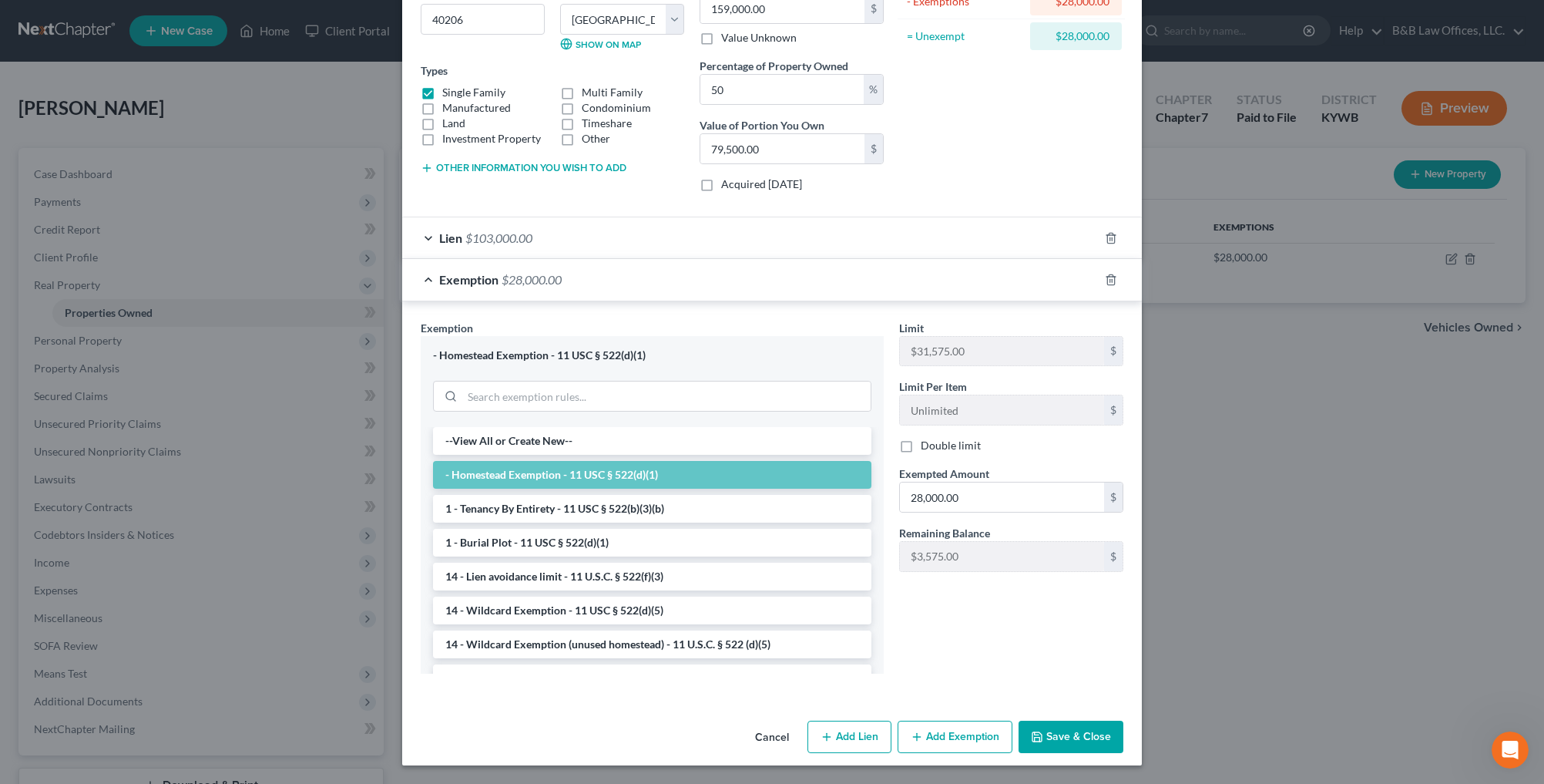
scroll to position [216, 0]
